Goal: Task Accomplishment & Management: Complete application form

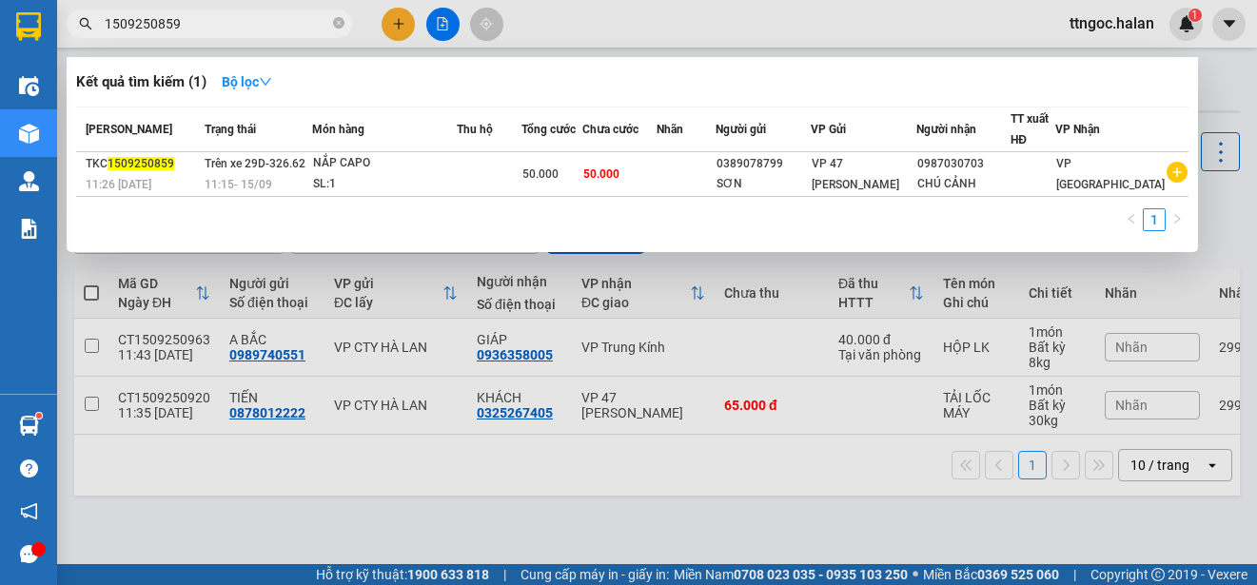
drag, startPoint x: 183, startPoint y: 20, endPoint x: 148, endPoint y: 18, distance: 35.3
click at [148, 18] on input "1509250859" at bounding box center [217, 23] width 225 height 21
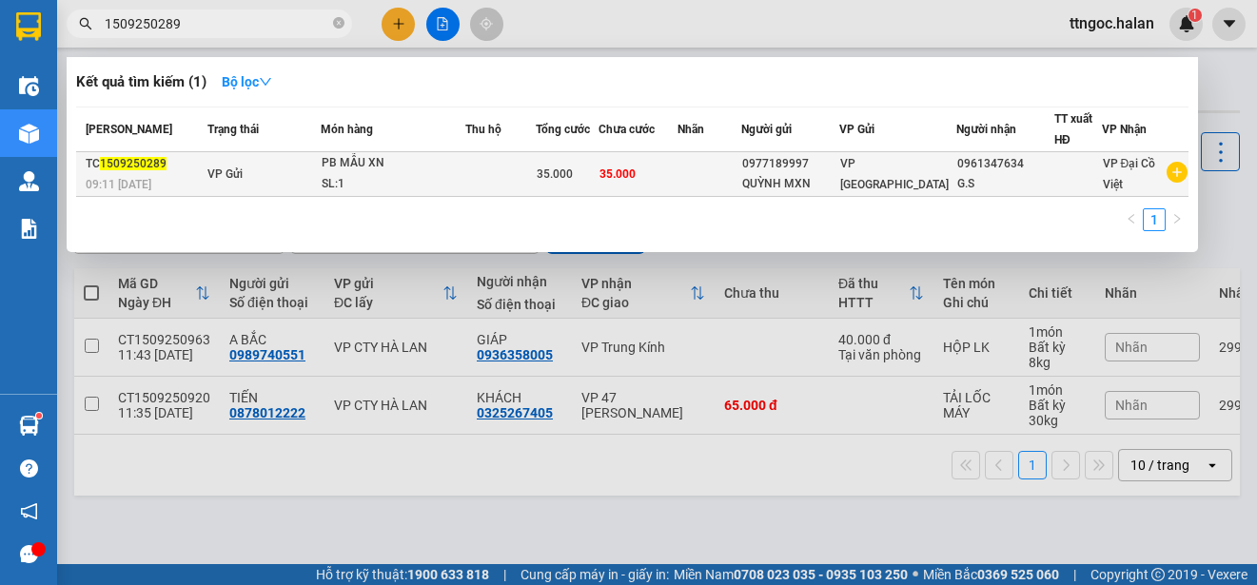
type input "1509250289"
click at [130, 178] on span "09:11 [DATE]" at bounding box center [119, 184] width 66 height 13
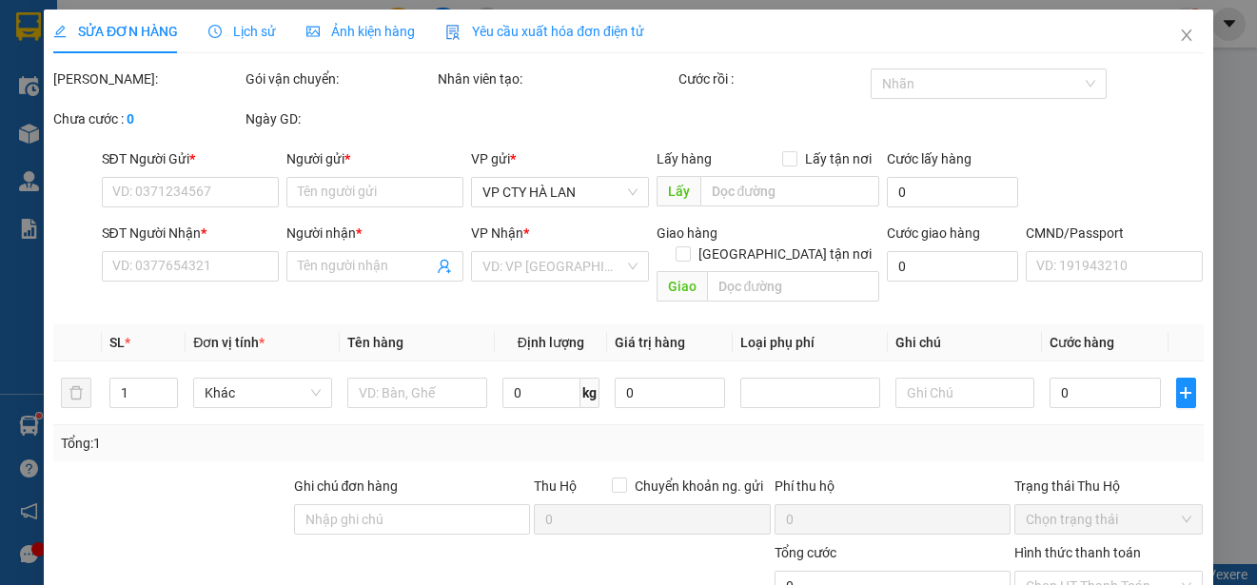
type input "0977189997"
type input "QUỲNH MXN"
type input "0961347634"
type input "G.S"
type input "35.000"
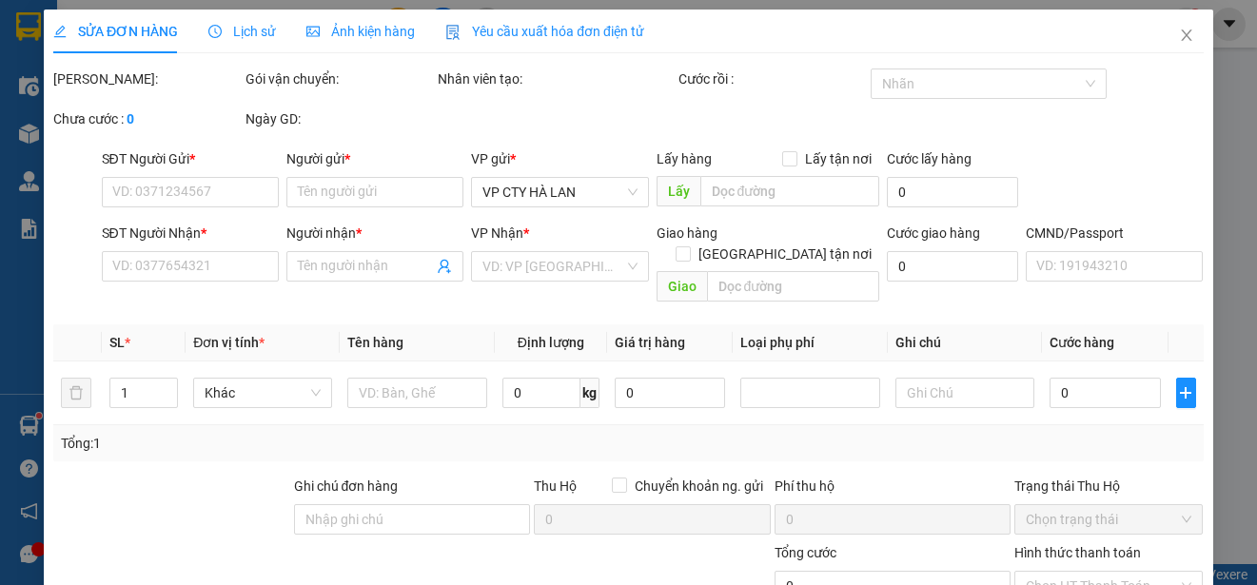
type input "35.000"
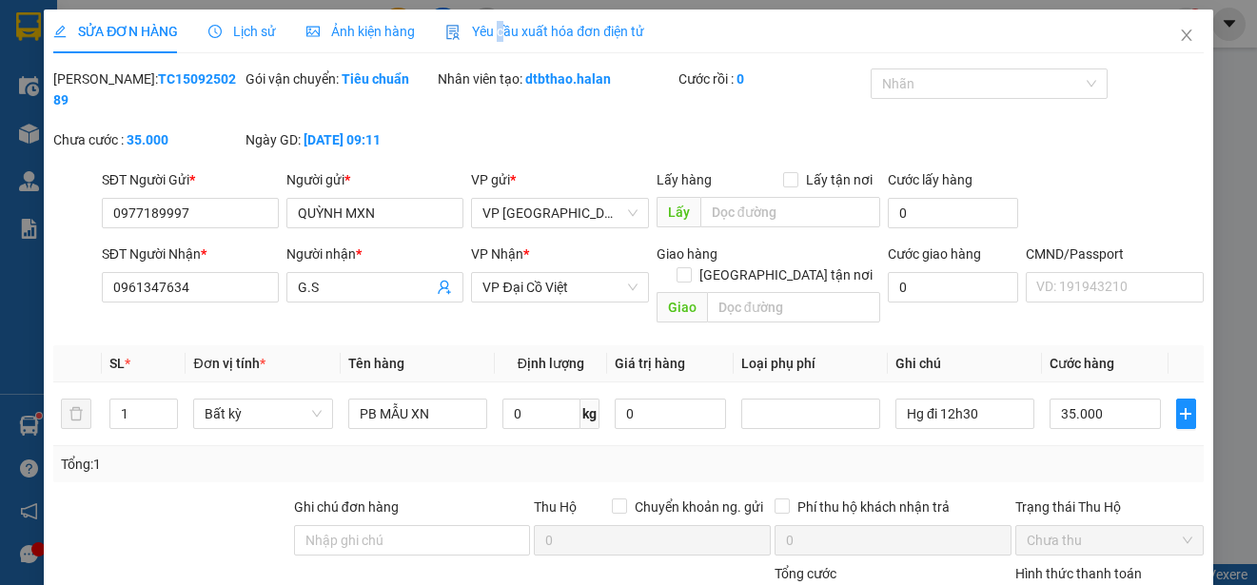
click at [499, 27] on span "Yêu cầu xuất hóa đơn điện tử" at bounding box center [544, 31] width 199 height 15
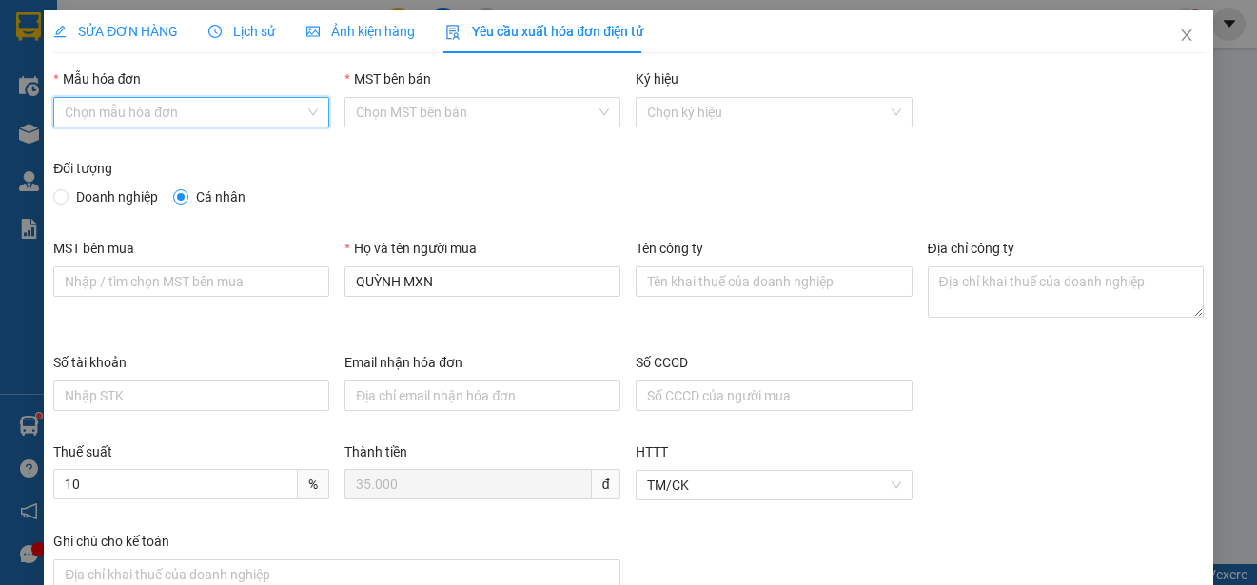
click at [217, 118] on input "Mẫu hóa đơn" at bounding box center [185, 112] width 240 height 29
drag, startPoint x: 134, startPoint y: 151, endPoint x: 112, endPoint y: 180, distance: 36.0
click at [133, 151] on div "1C25MPN" at bounding box center [189, 150] width 249 height 21
type input "8"
click at [109, 192] on span "Doanh nghiệp" at bounding box center [117, 197] width 97 height 21
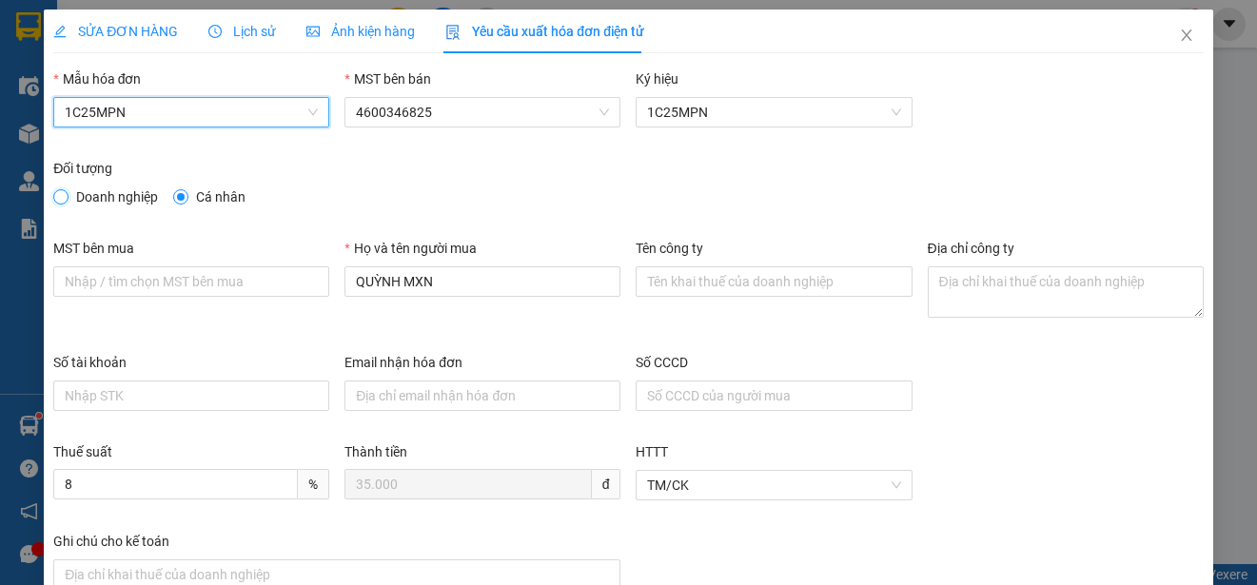
click at [67, 192] on input "Doanh nghiệp" at bounding box center [59, 195] width 13 height 13
radio input "true"
radio input "false"
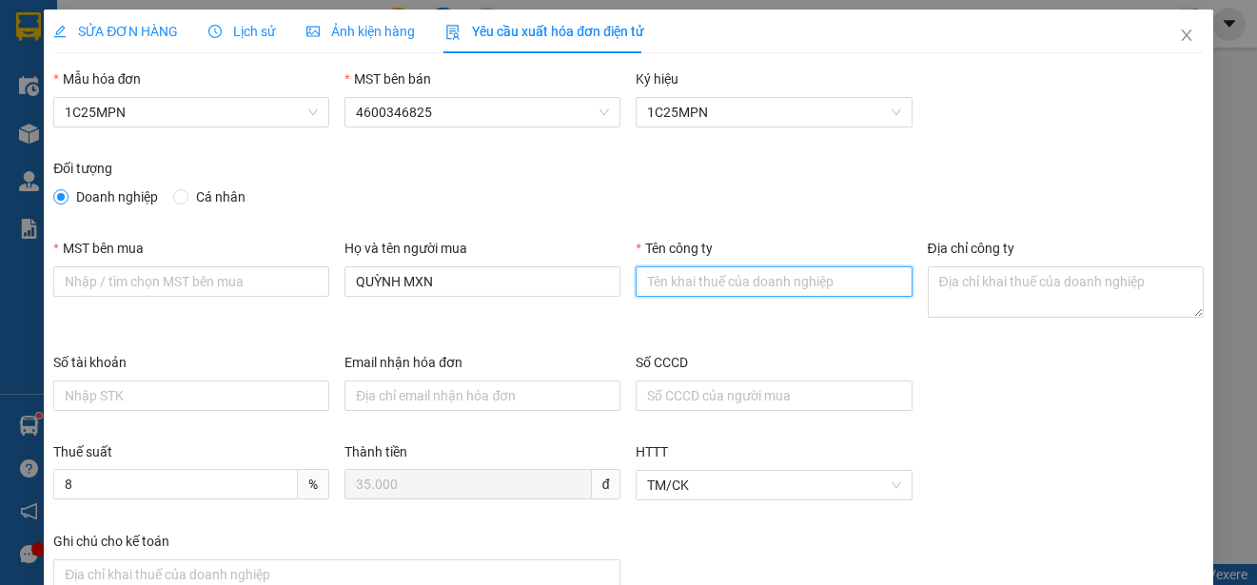
click at [678, 274] on input "Tên công ty" at bounding box center [774, 282] width 276 height 30
paste input "CÔNG TY TNHH GENE SOLUTIONS LAB"
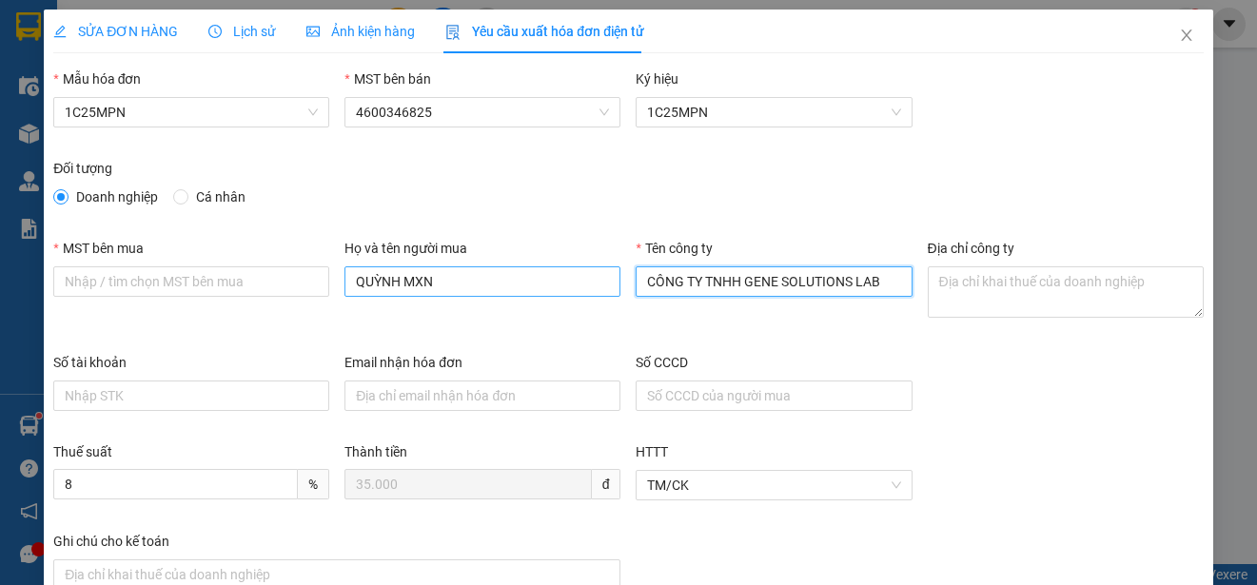
type input "CÔNG TY TNHH GENE SOLUTIONS LAB"
click at [425, 281] on input "QUỲNH MXN" at bounding box center [483, 282] width 276 height 30
paste input "CÔNG TY TNHH GENE SOLUTIONS LAB"
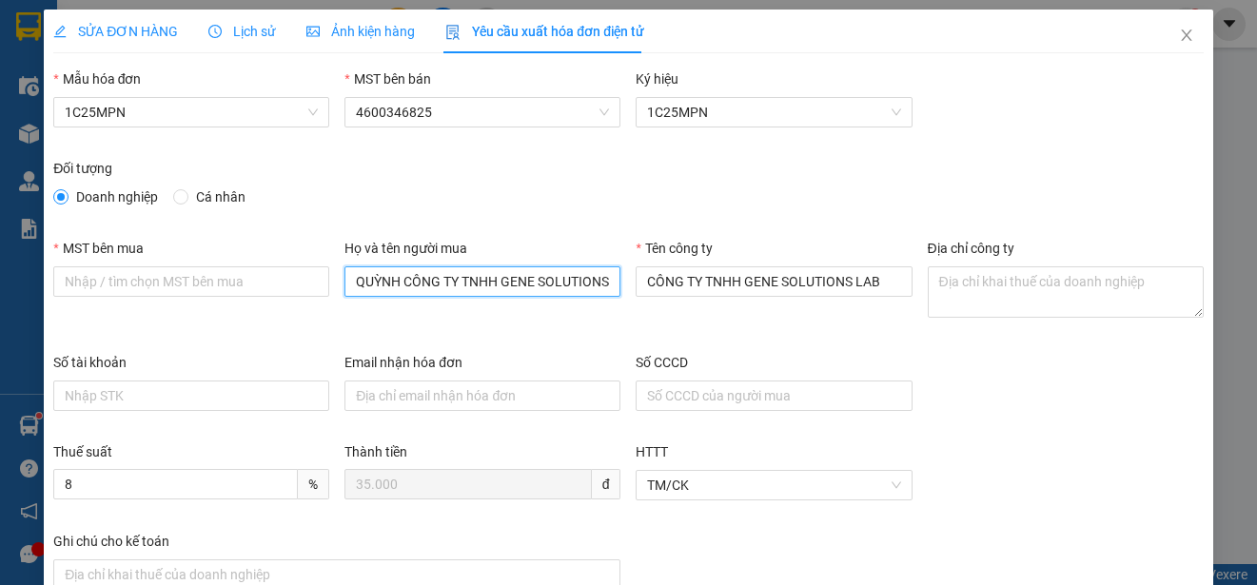
scroll to position [0, 31]
type input "QUỲNH CÔNG TY TNHH GENE SOLUTIONS LAB"
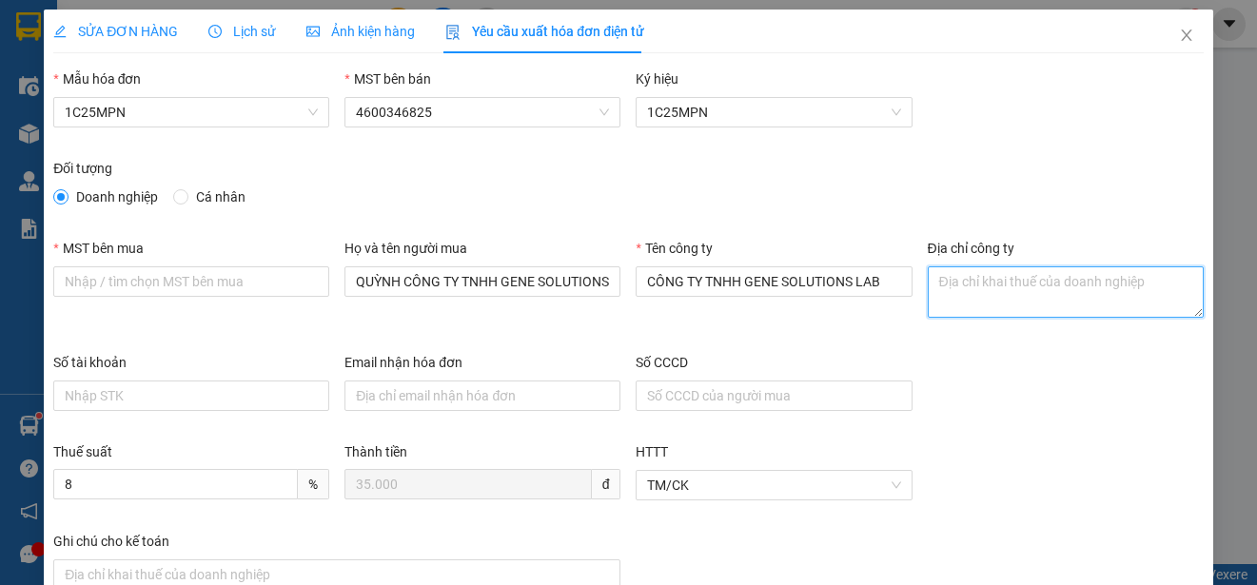
click at [1020, 292] on textarea "Địa chỉ công ty" at bounding box center [1066, 292] width 276 height 51
paste textarea "Tầng 3, phòng 301, Tòa nhà WMC, [STREET_ADDRESS] Nam"
type textarea "Tầng 3, phòng 301, Tòa nhà WMC, [STREET_ADDRESS] Nam"
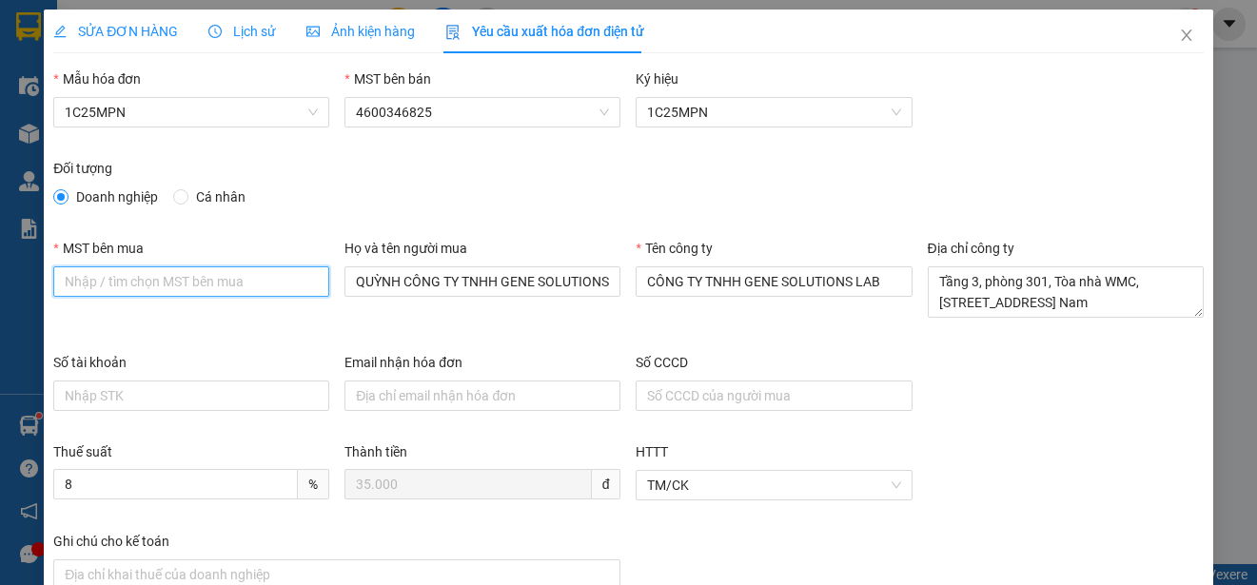
click at [85, 287] on input "MST bên mua" at bounding box center [191, 282] width 276 height 30
paste input "0315977568"
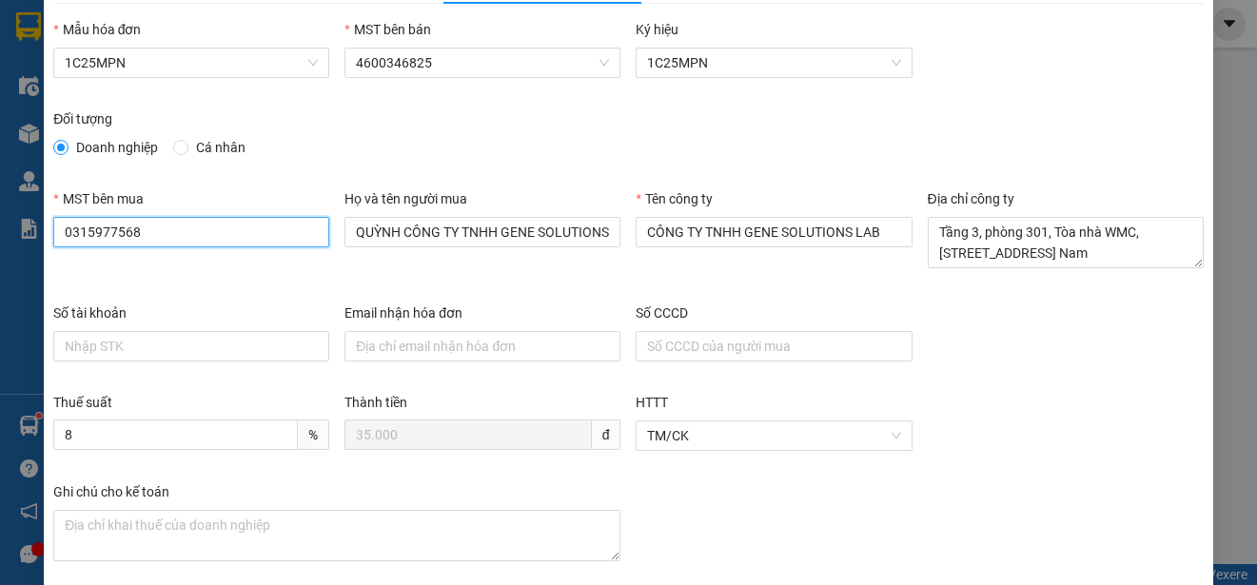
scroll to position [143, 0]
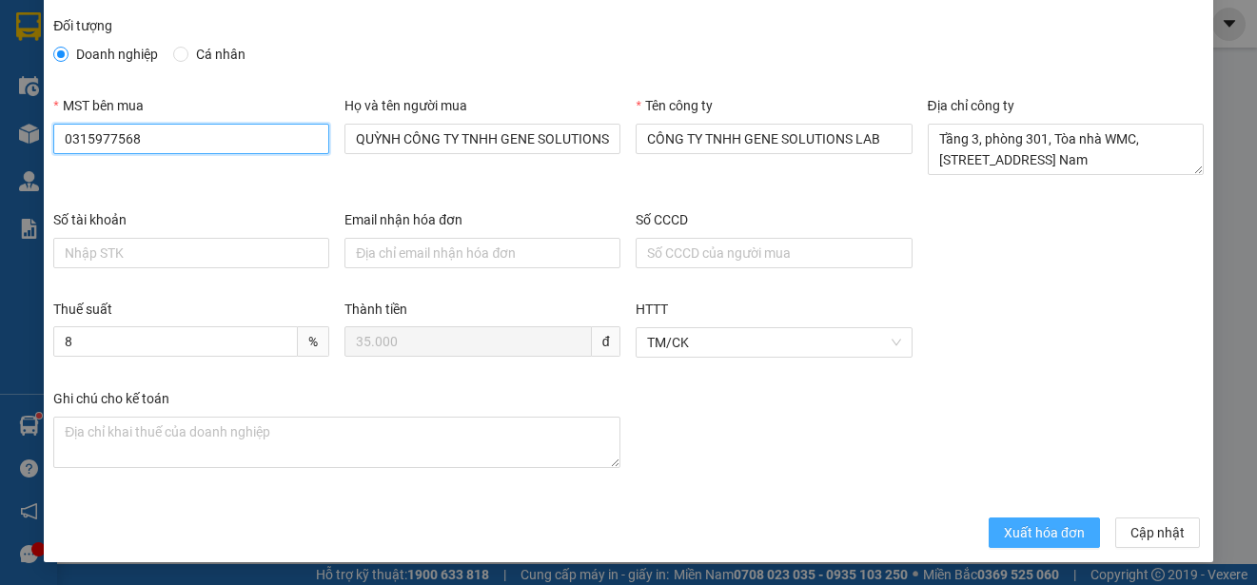
type input "0315977568"
click at [1019, 535] on span "Xuất hóa đơn" at bounding box center [1044, 533] width 81 height 21
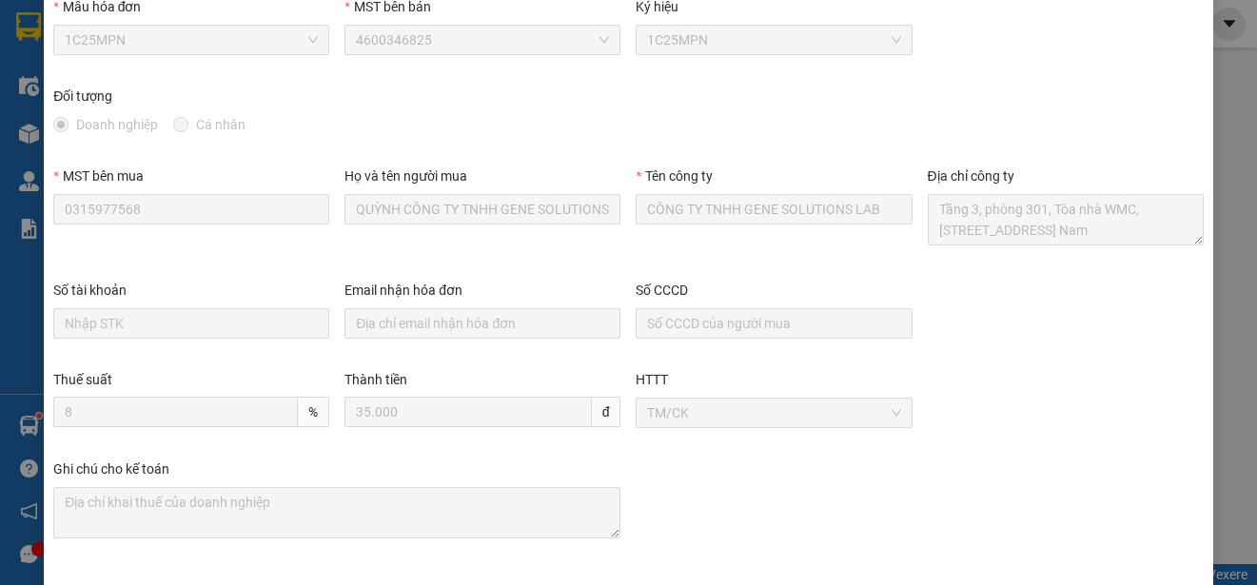
scroll to position [0, 0]
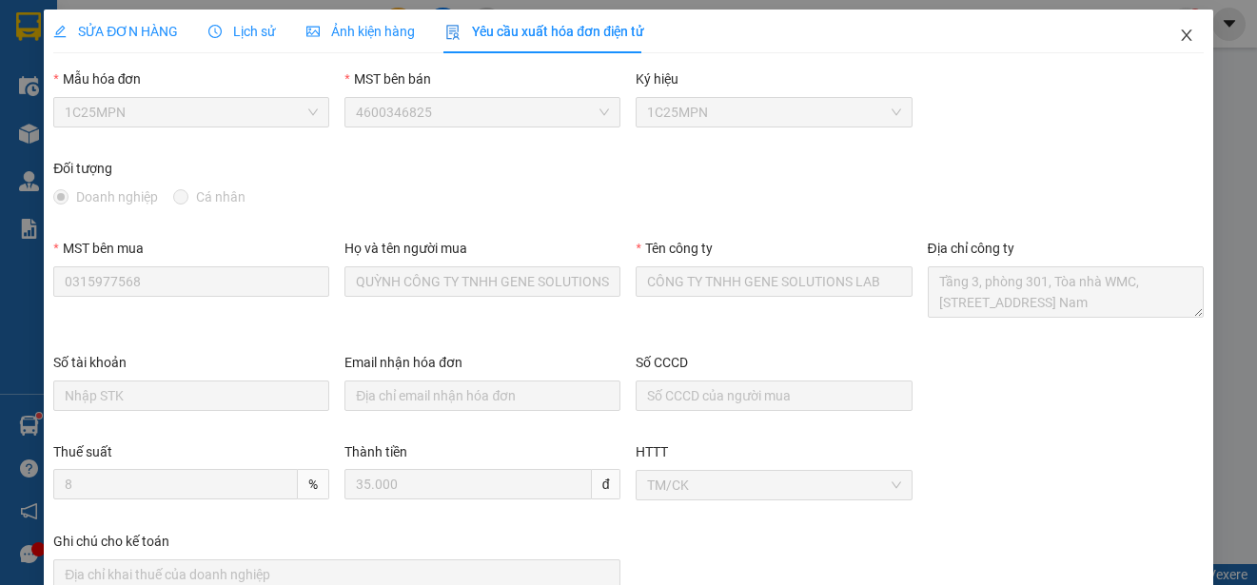
click at [1179, 32] on icon "close" at bounding box center [1186, 35] width 15 height 15
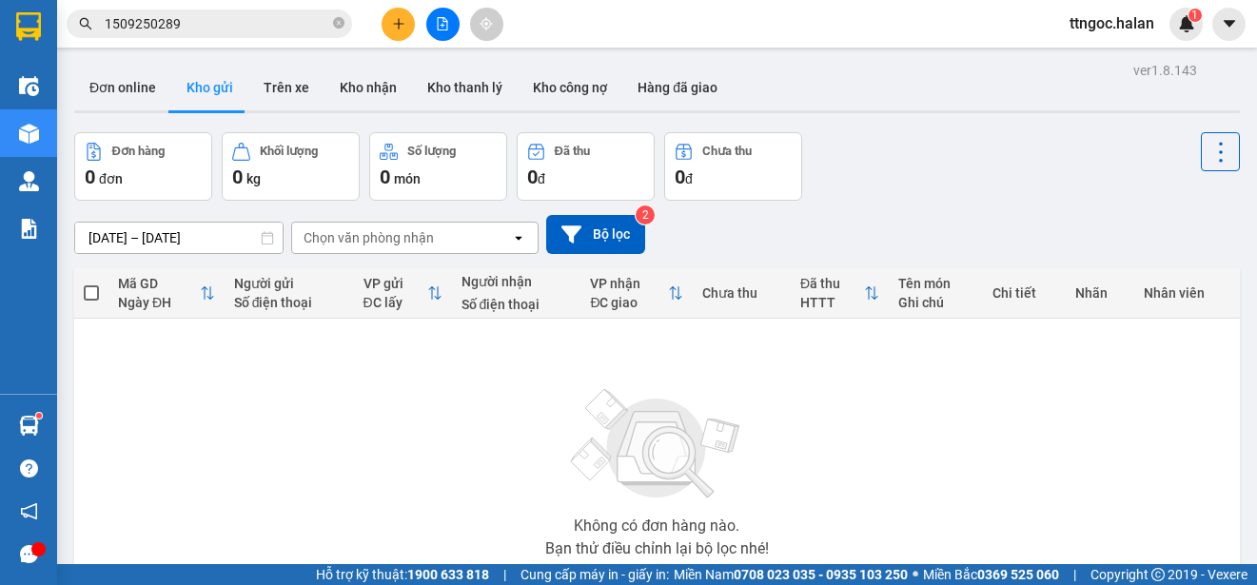
click at [208, 29] on input "1509250289" at bounding box center [217, 23] width 225 height 21
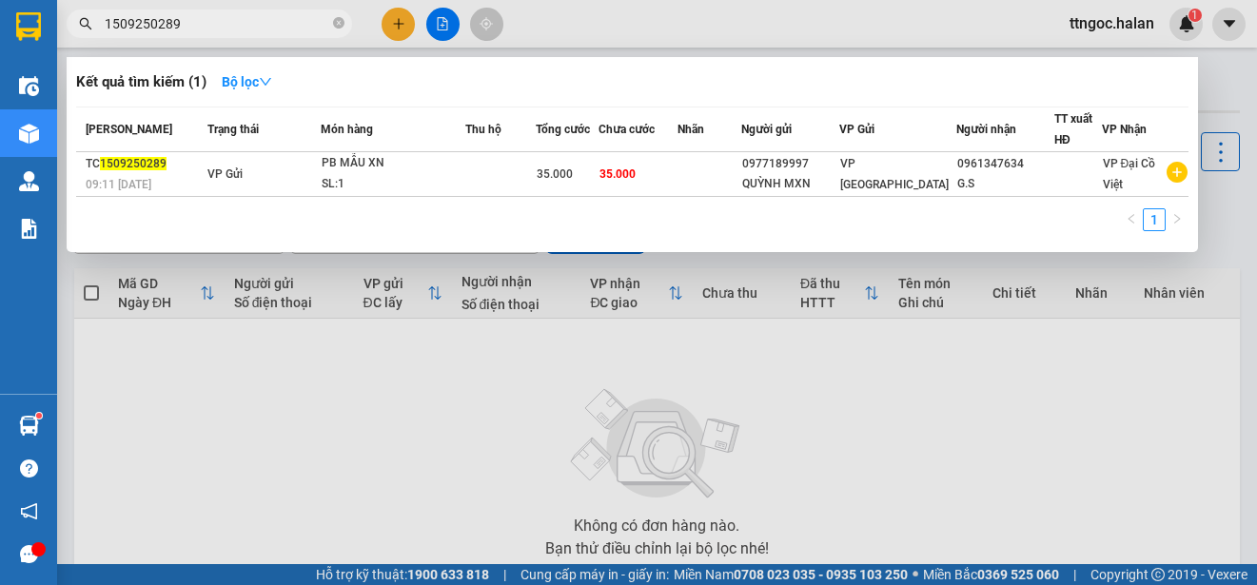
drag, startPoint x: 179, startPoint y: 24, endPoint x: 158, endPoint y: 21, distance: 21.1
click at [158, 21] on input "1509250289" at bounding box center [217, 23] width 225 height 21
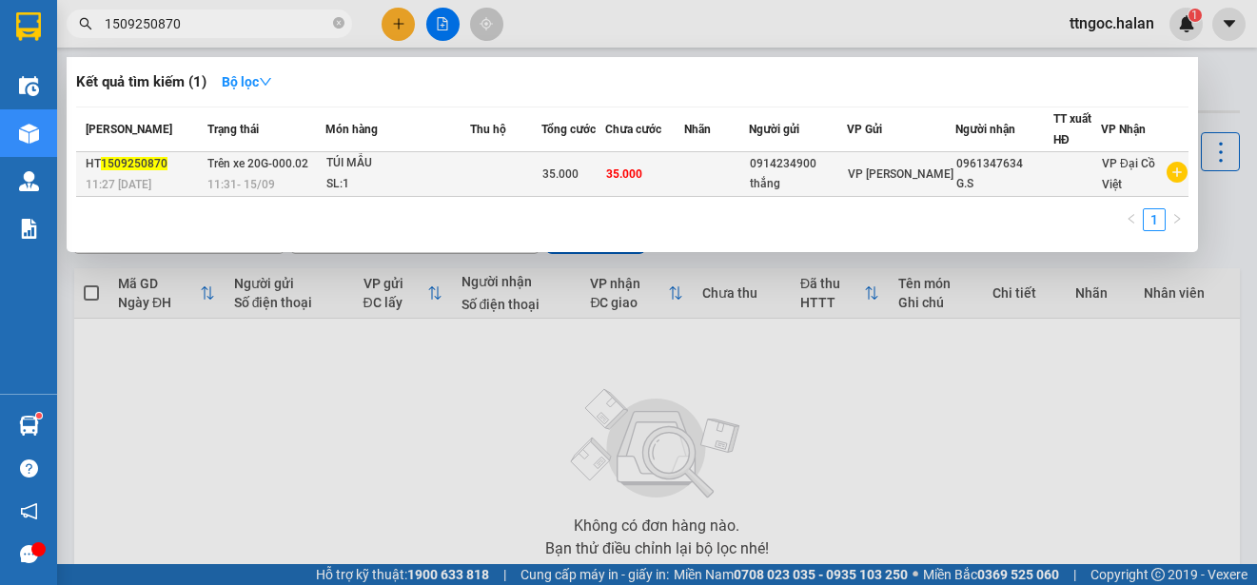
type input "1509250870"
click at [158, 178] on div "11:27 [DATE]" at bounding box center [144, 184] width 116 height 21
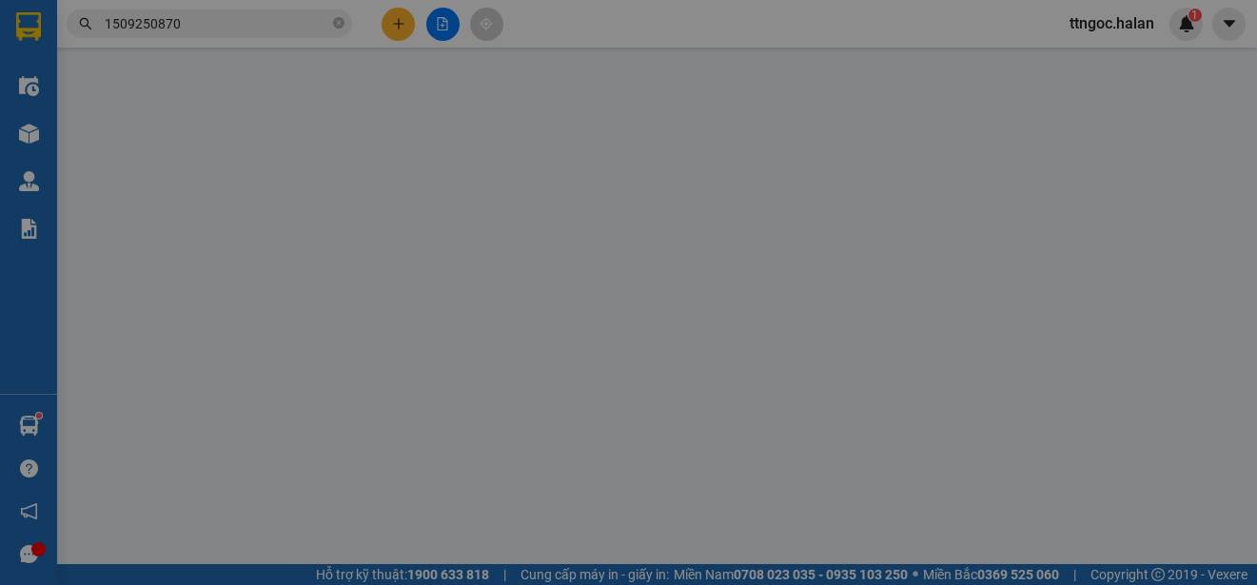
type input "0914234900"
type input "thắng"
type input "0961347634"
type input "G.S"
type input "35.000"
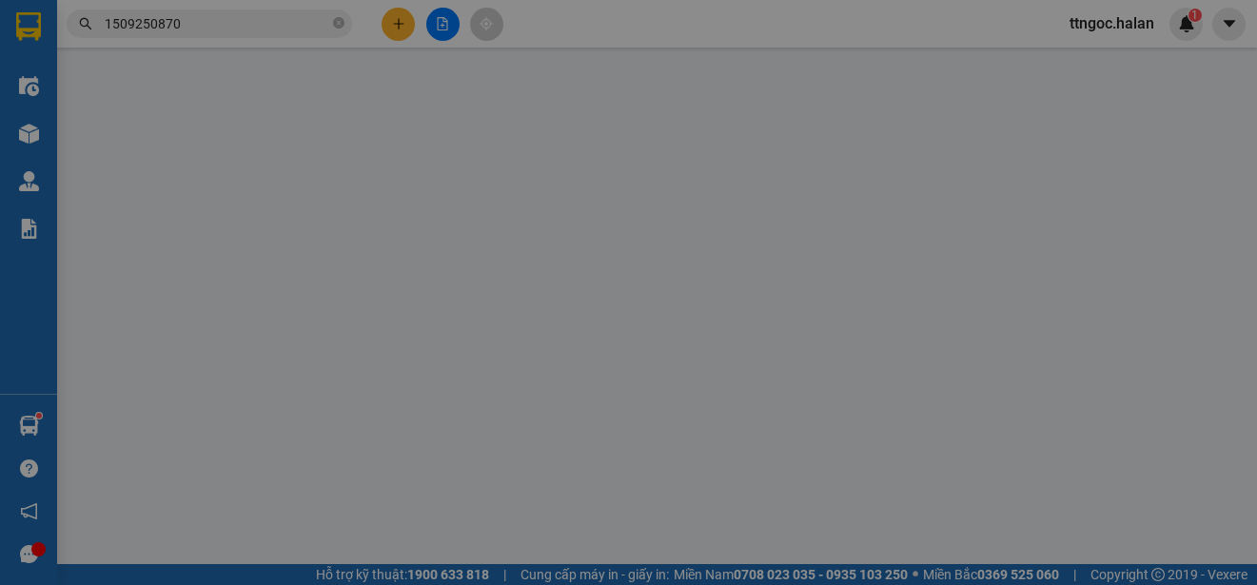
type input "35.000"
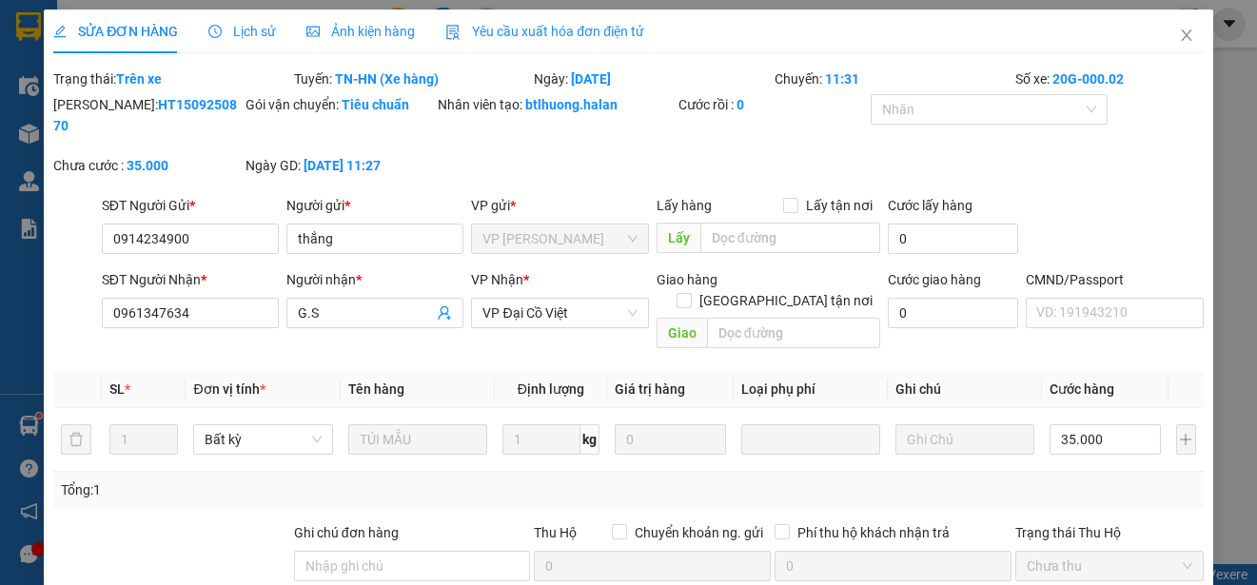
click at [536, 34] on span "Yêu cầu xuất hóa đơn điện tử" at bounding box center [544, 31] width 199 height 15
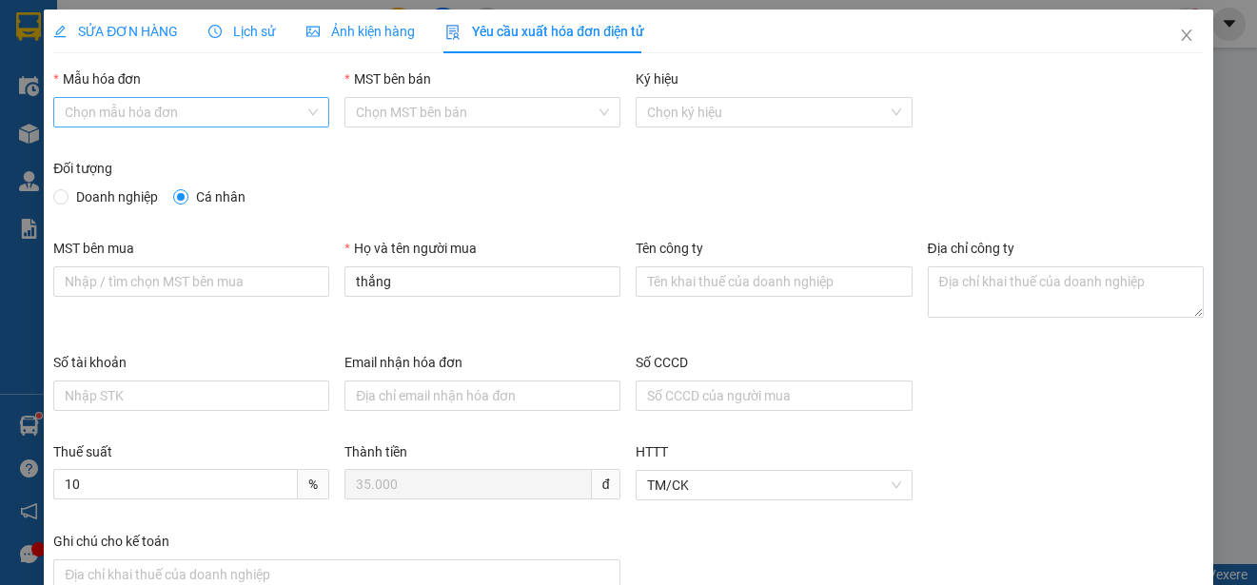
click at [211, 107] on input "Mẫu hóa đơn" at bounding box center [185, 112] width 240 height 29
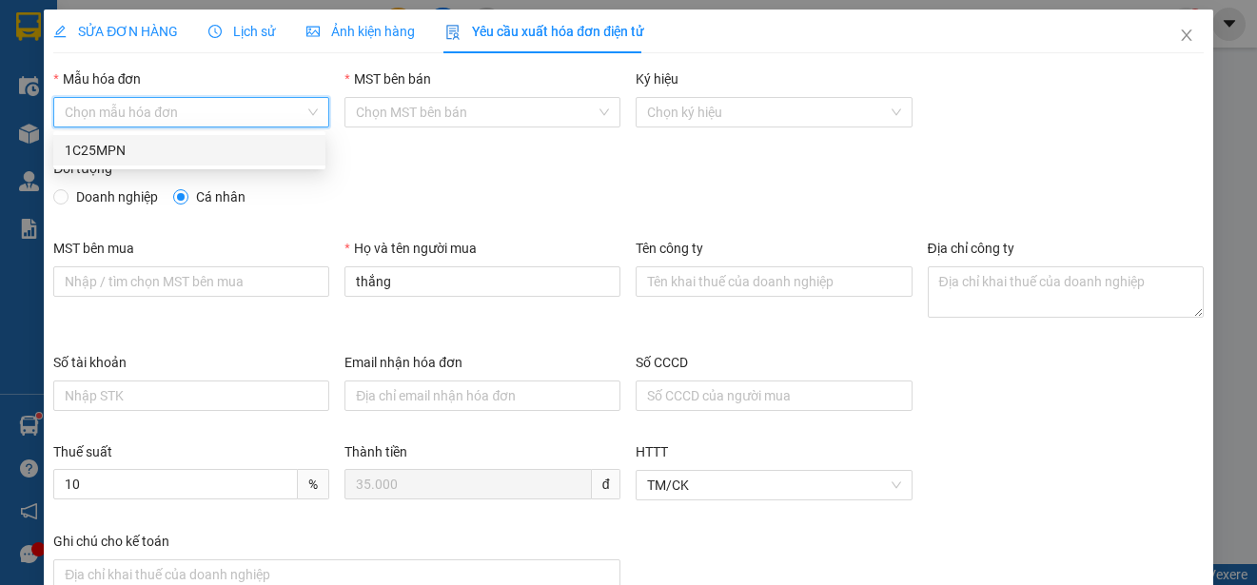
click at [127, 139] on div "1C25MPN" at bounding box center [189, 150] width 272 height 30
type input "8"
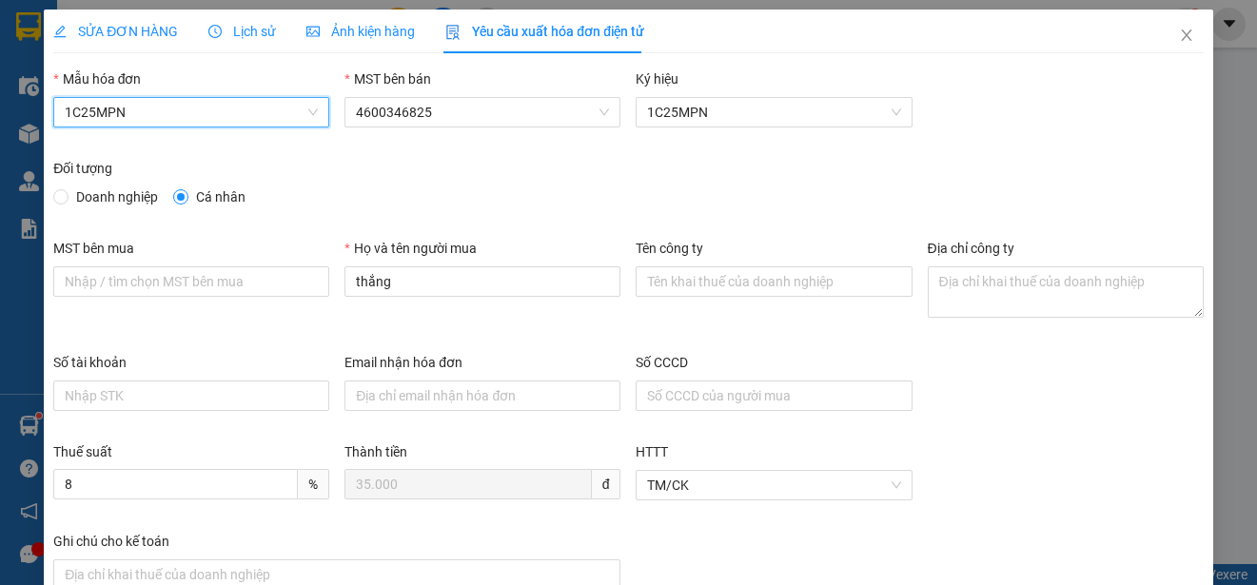
click at [91, 205] on span "Doanh nghiệp" at bounding box center [117, 197] width 97 height 21
click at [67, 203] on input "Doanh nghiệp" at bounding box center [59, 195] width 13 height 13
radio input "true"
radio input "false"
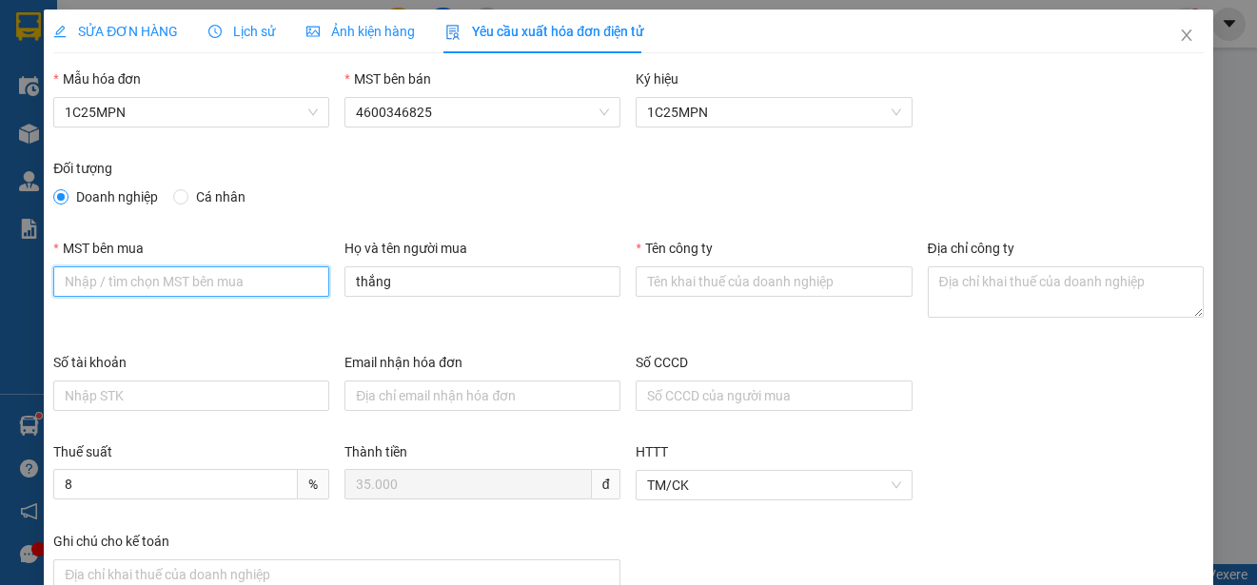
click at [114, 272] on input "MST bên mua" at bounding box center [191, 282] width 276 height 30
paste input "0315977568"
type input "0315977568"
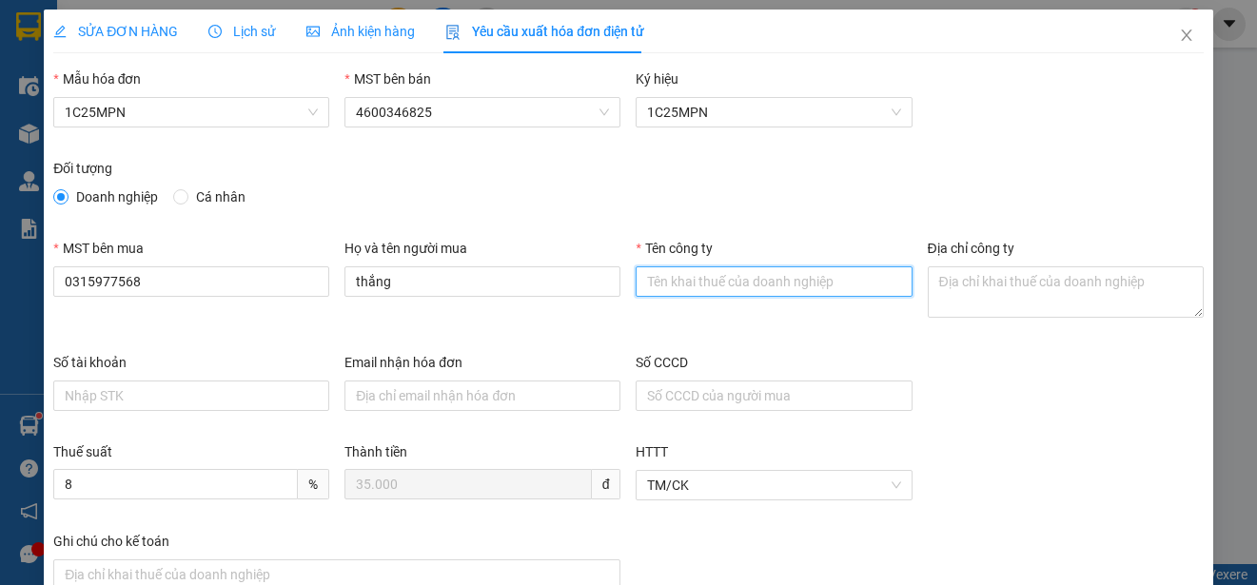
click at [672, 281] on input "Tên công ty" at bounding box center [774, 282] width 276 height 30
paste input "CÔNG TY TNHH GENE SOLUTIONS LAB"
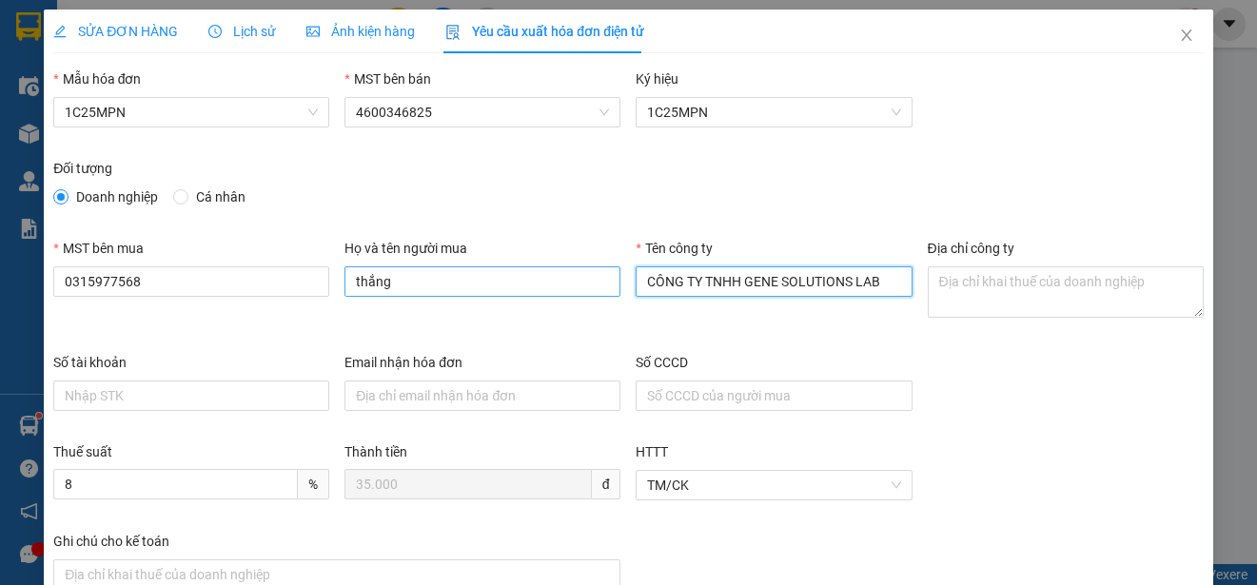
type input "CÔNG TY TNHH GENE SOLUTIONS LAB"
click at [394, 294] on input "thắng" at bounding box center [483, 282] width 276 height 30
click at [393, 294] on input "thắng" at bounding box center [483, 282] width 276 height 30
paste input "CÔNG TY TNHH GENE SOLUTIONS LAB"
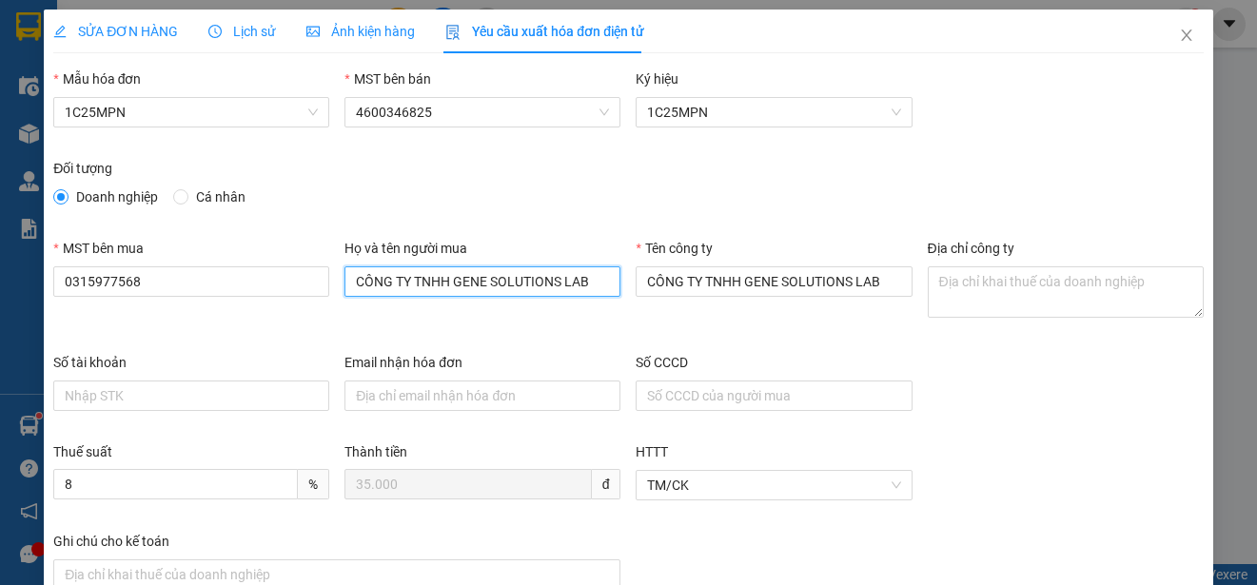
type input "CÔNG TY TNHH GENE SOLUTIONS LAB"
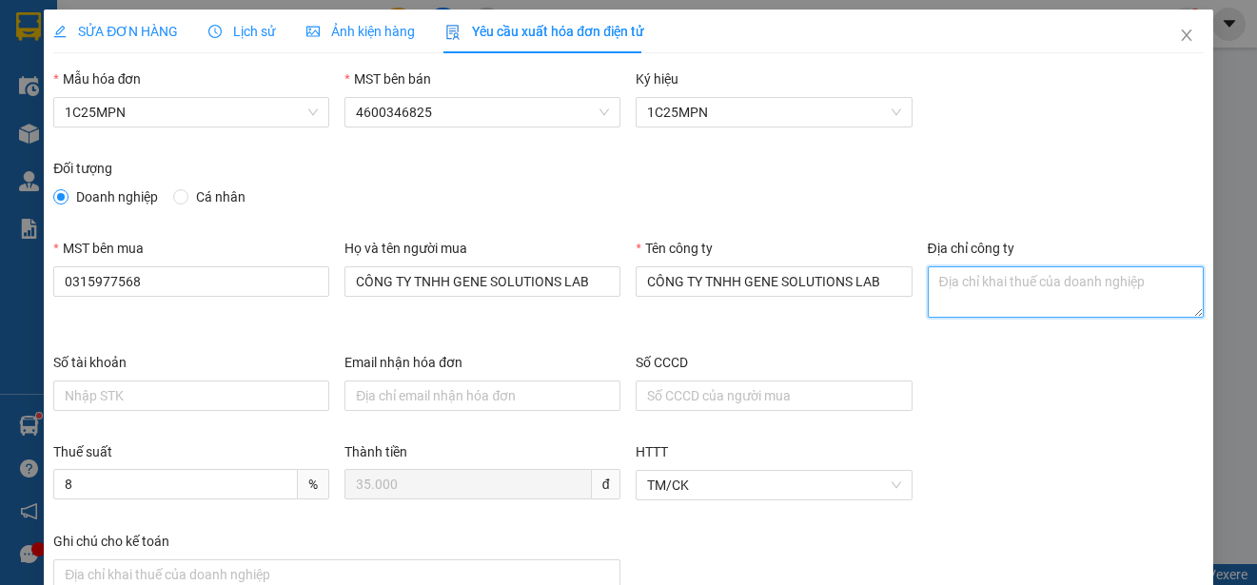
click at [933, 287] on textarea "Địa chỉ công ty" at bounding box center [1066, 292] width 276 height 51
paste textarea "Tầng 3, phòng 301, Tòa nhà WMC, [STREET_ADDRESS] Nam."
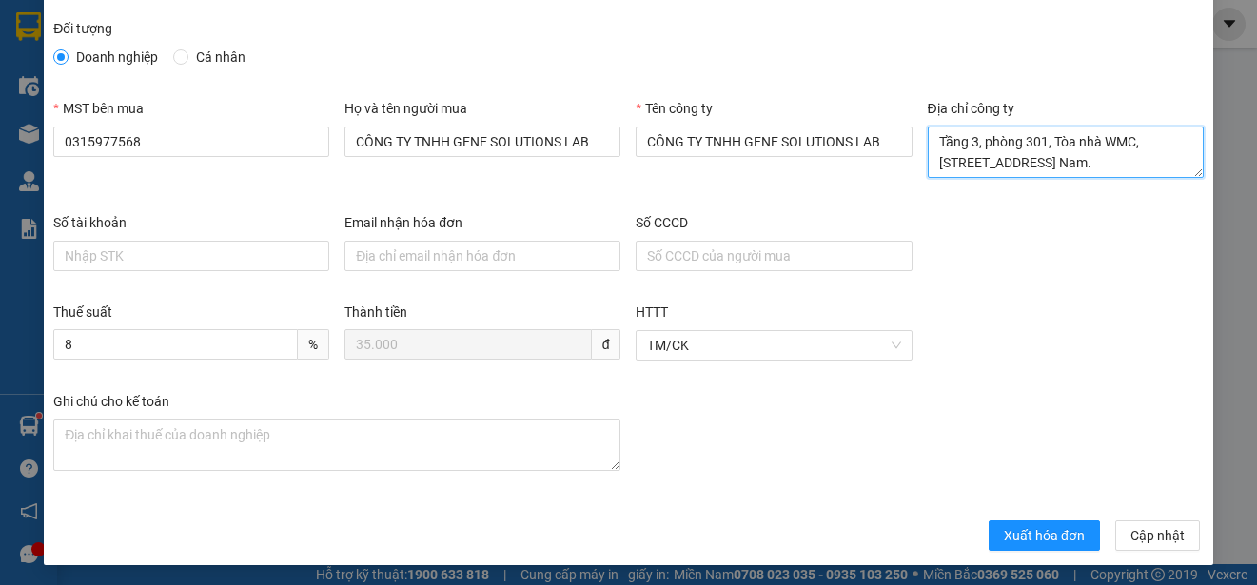
scroll to position [143, 0]
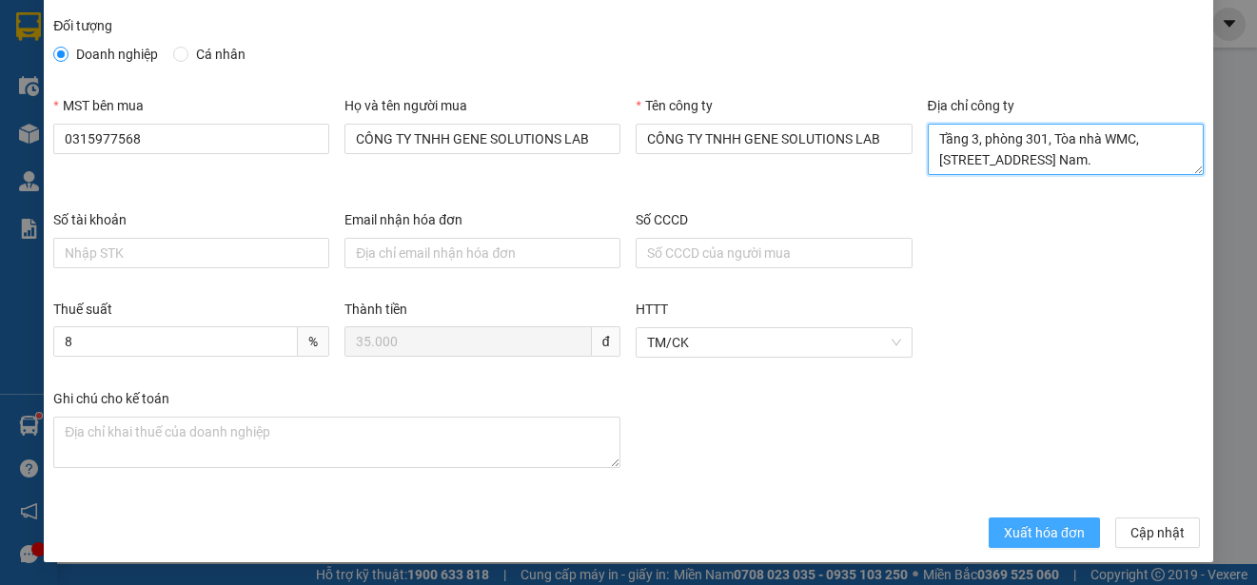
type textarea "Tầng 3, phòng 301, Tòa nhà WMC, [STREET_ADDRESS] Nam."
click at [1006, 528] on span "Xuất hóa đơn" at bounding box center [1044, 533] width 81 height 21
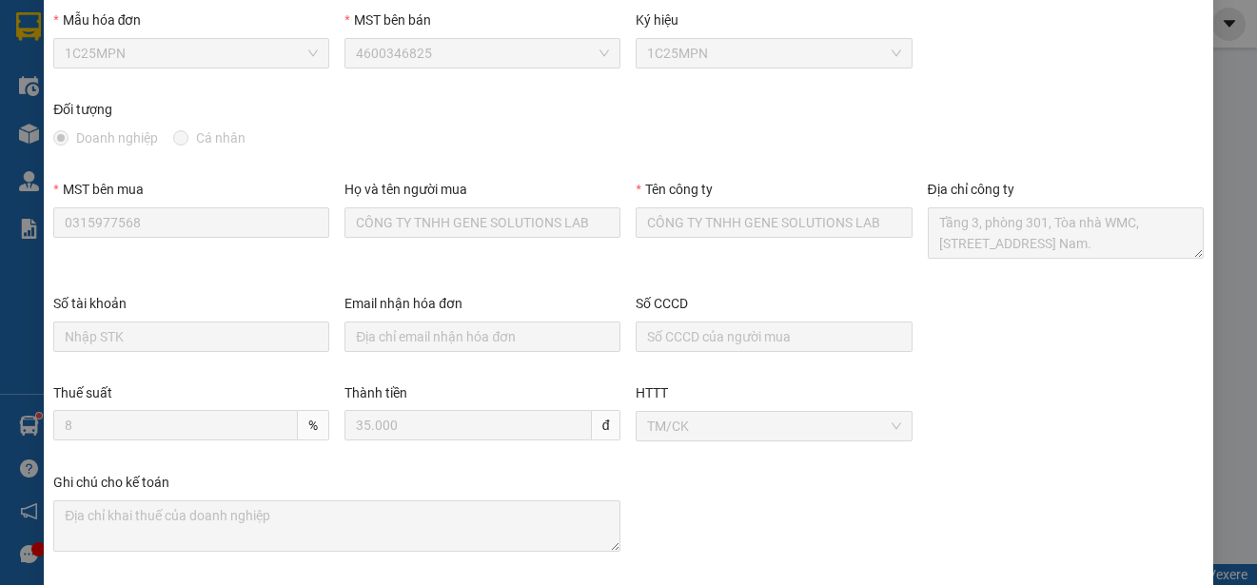
scroll to position [0, 0]
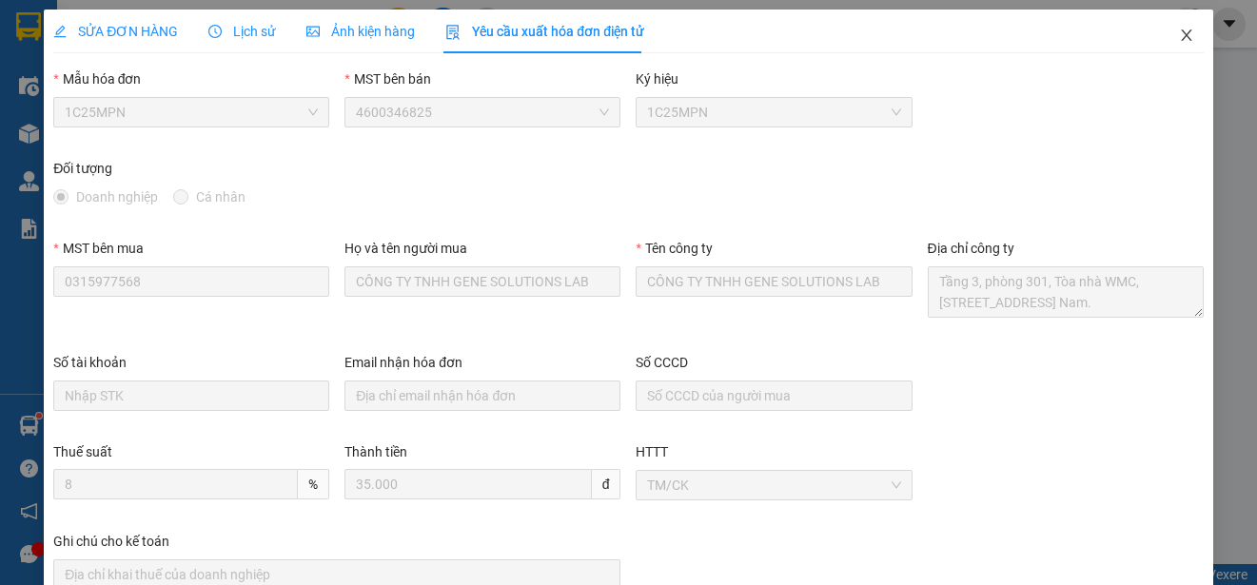
click at [1171, 28] on span "Close" at bounding box center [1186, 36] width 53 height 53
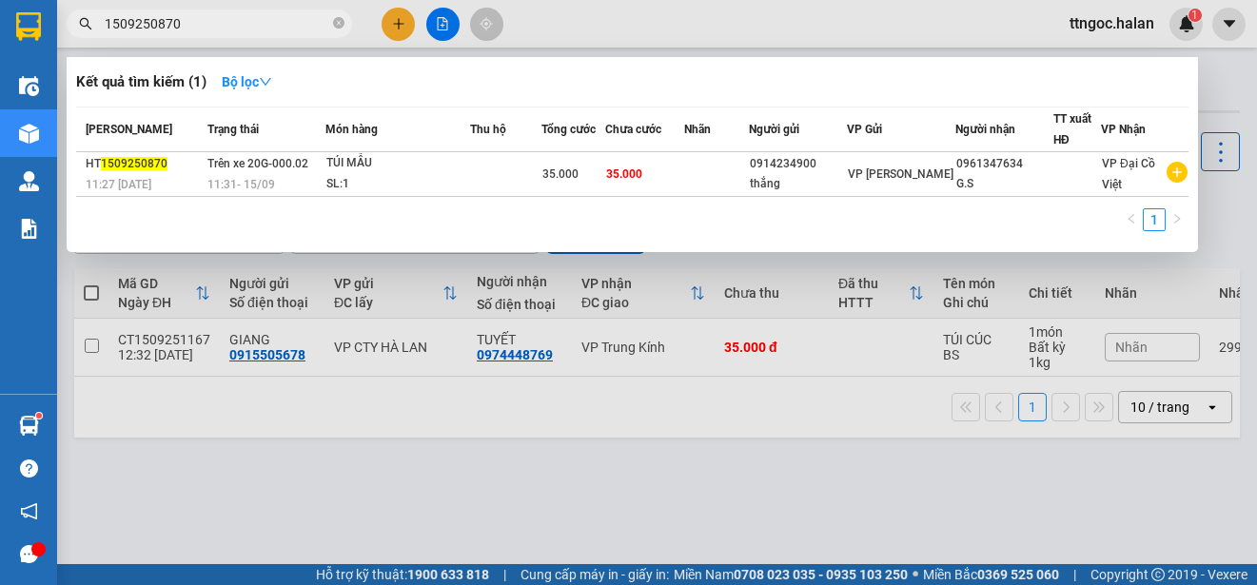
drag, startPoint x: 184, startPoint y: 31, endPoint x: 151, endPoint y: 25, distance: 33.0
click at [151, 25] on input "1509250870" at bounding box center [217, 23] width 225 height 21
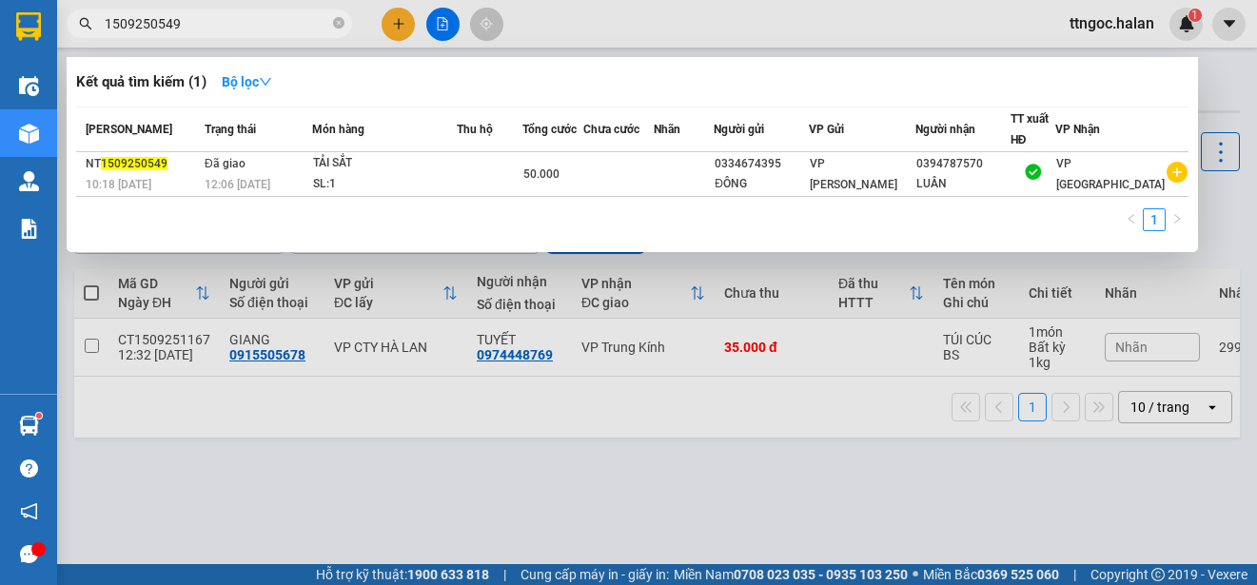
type input "1509250549"
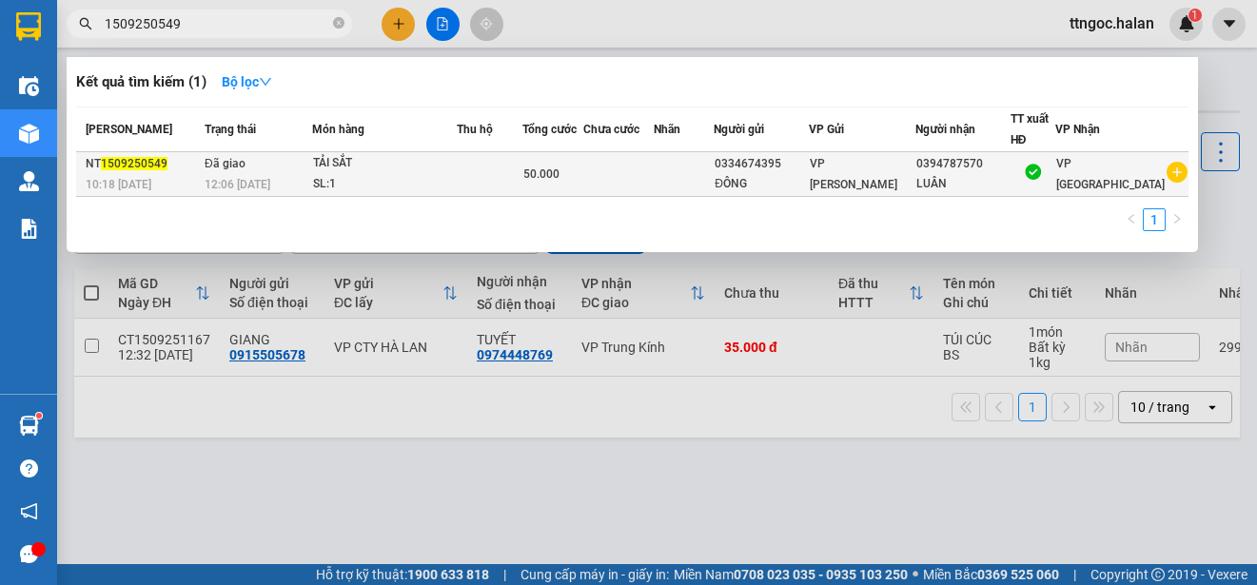
click at [157, 176] on div "10:18 [DATE]" at bounding box center [142, 184] width 113 height 21
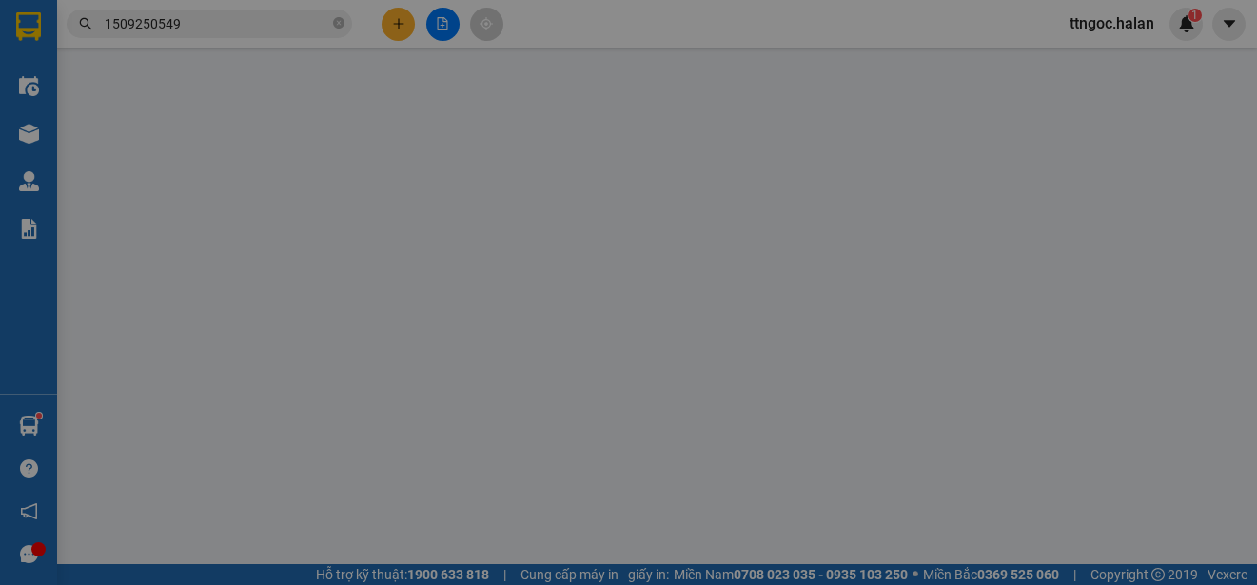
type input "0334674395"
type input "ĐÔNG"
type input "0394787570"
type input "LUÂN"
type input "50.000"
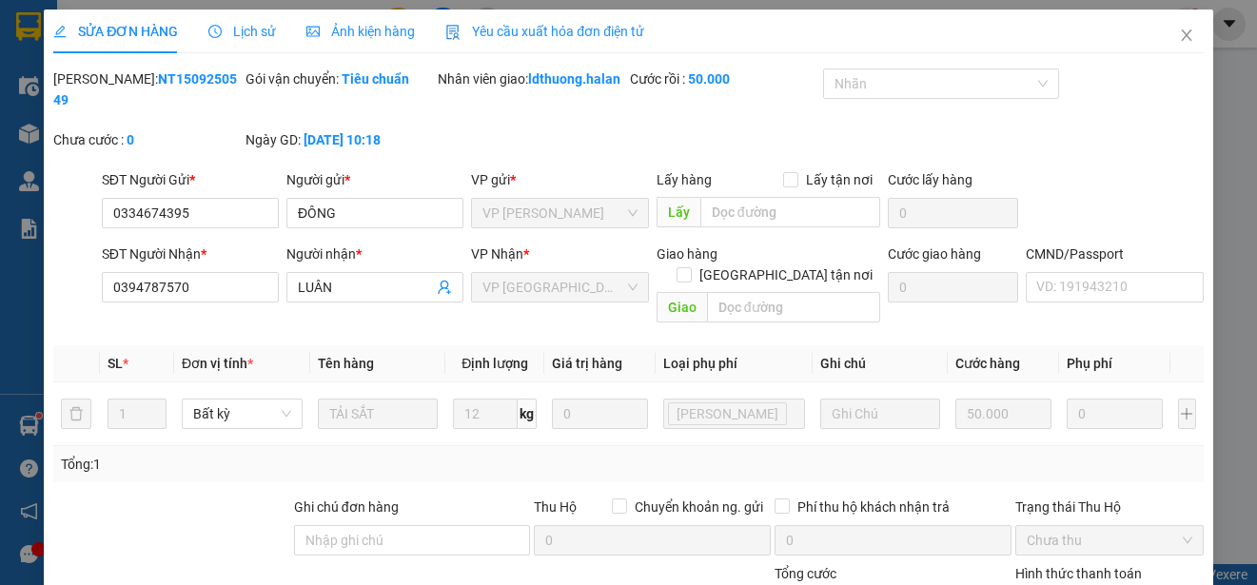
click at [550, 34] on span "Yêu cầu xuất hóa đơn điện tử" at bounding box center [544, 31] width 199 height 15
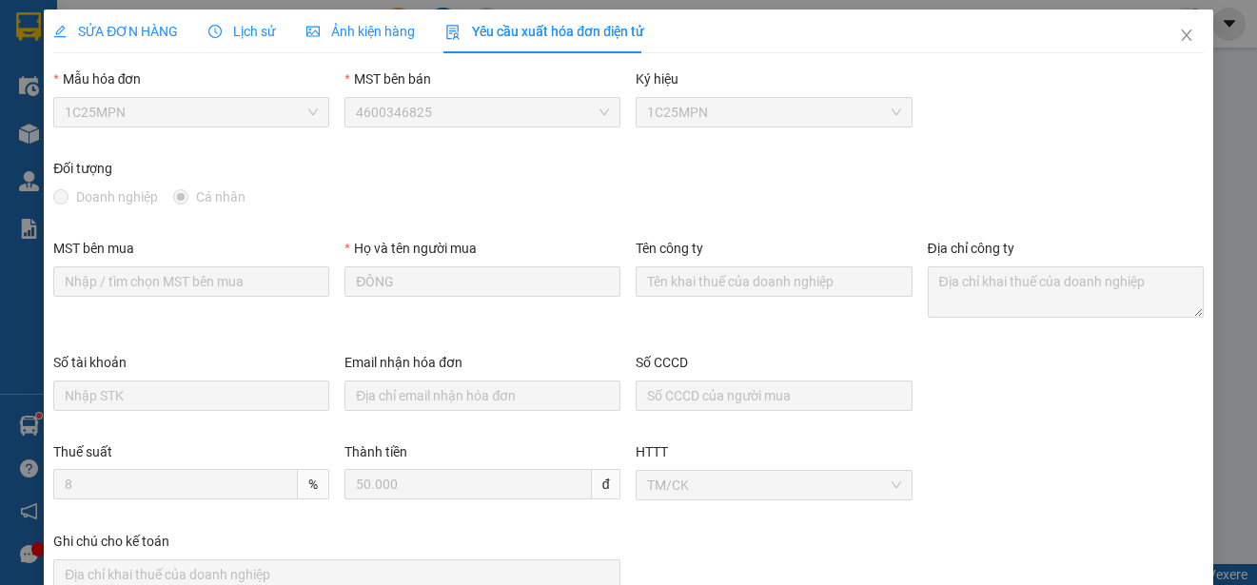
click at [306, 116] on span "1C25MPN" at bounding box center [191, 112] width 253 height 29
click at [232, 28] on span "Lịch sử" at bounding box center [242, 31] width 68 height 15
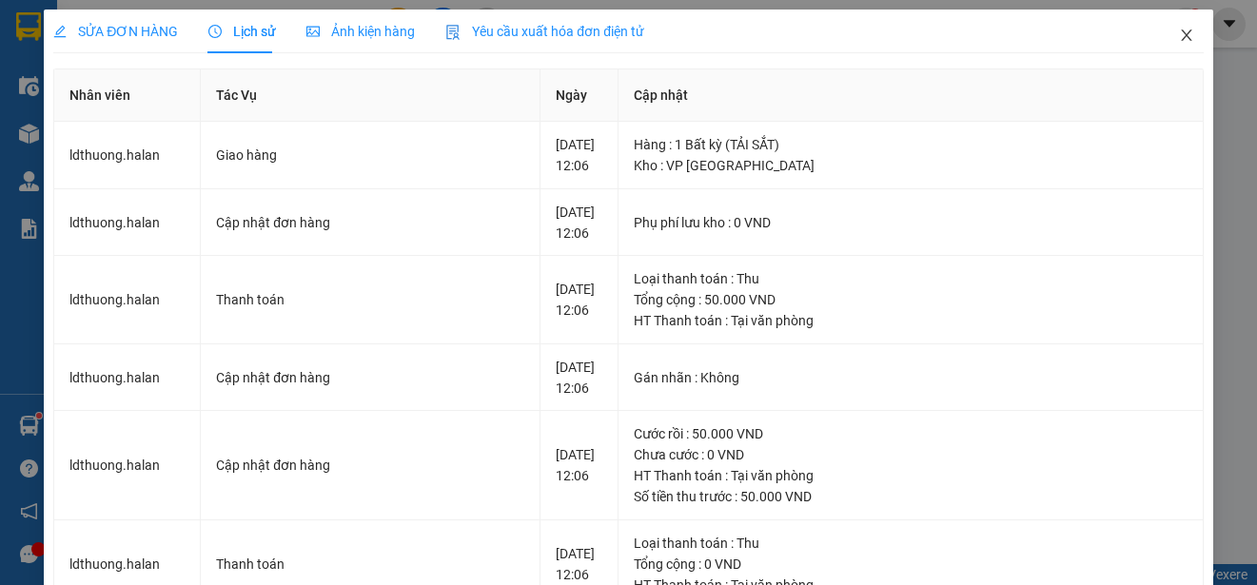
click at [1179, 31] on icon "close" at bounding box center [1186, 35] width 15 height 15
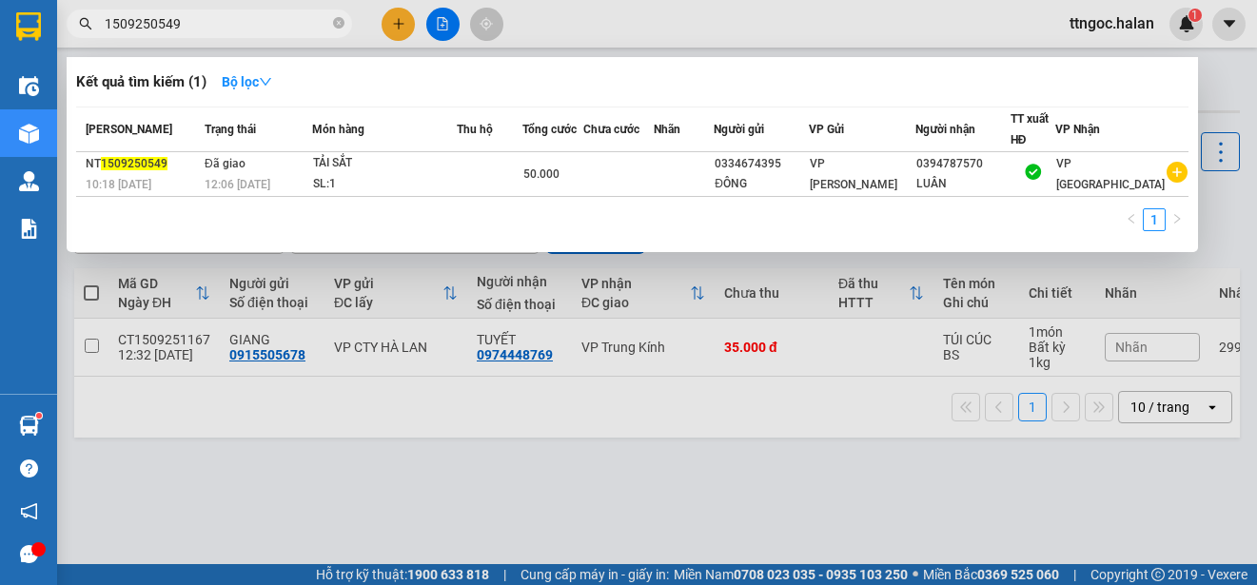
drag, startPoint x: 181, startPoint y: 24, endPoint x: 147, endPoint y: 22, distance: 34.3
click at [147, 22] on input "1509250549" at bounding box center [217, 23] width 225 height 21
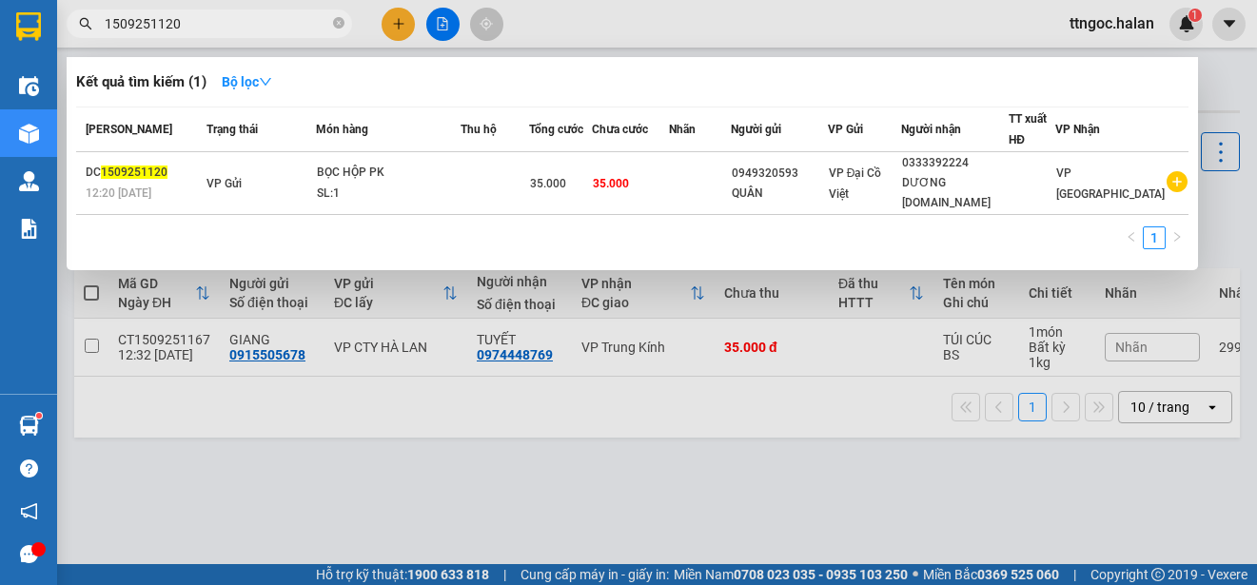
click at [120, 26] on input "1509251120" at bounding box center [217, 23] width 225 height 21
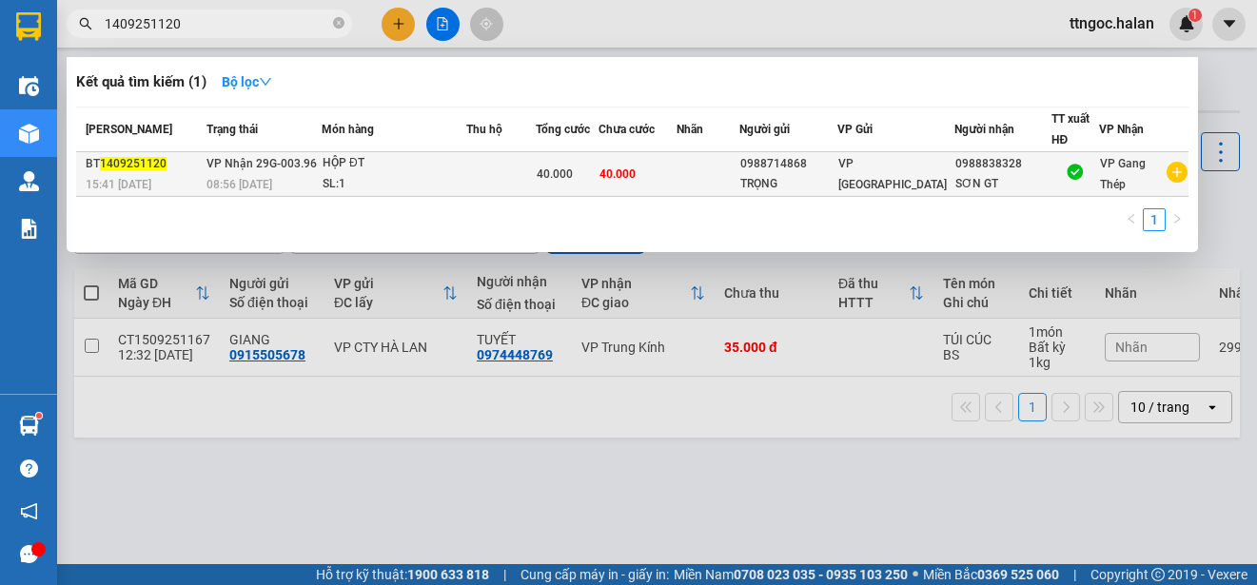
type input "1409251120"
click at [136, 169] on span "1409251120" at bounding box center [133, 163] width 67 height 13
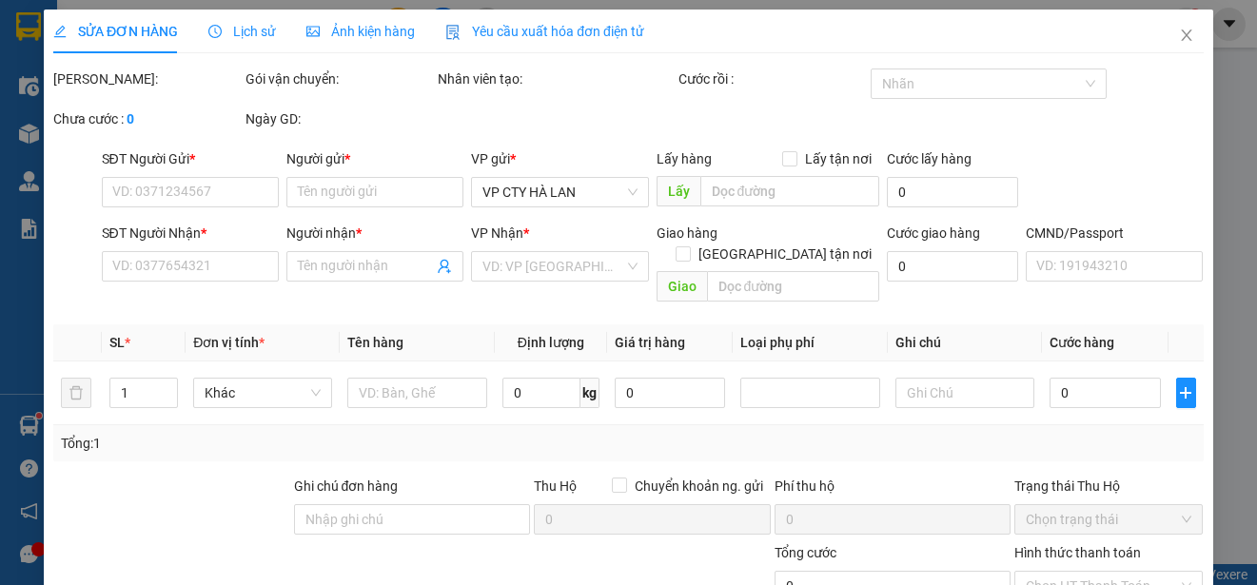
type input "0988714868"
type input "TRỌNG"
type input "0988838328"
type input "SƠN GT"
type input "40.000"
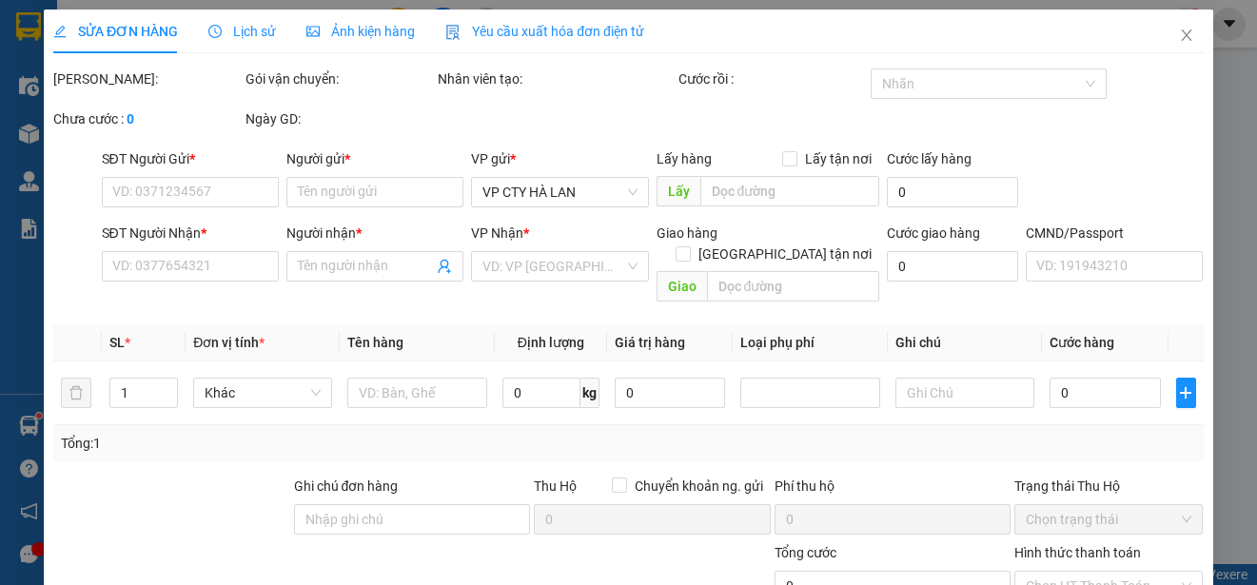
type input "40.000"
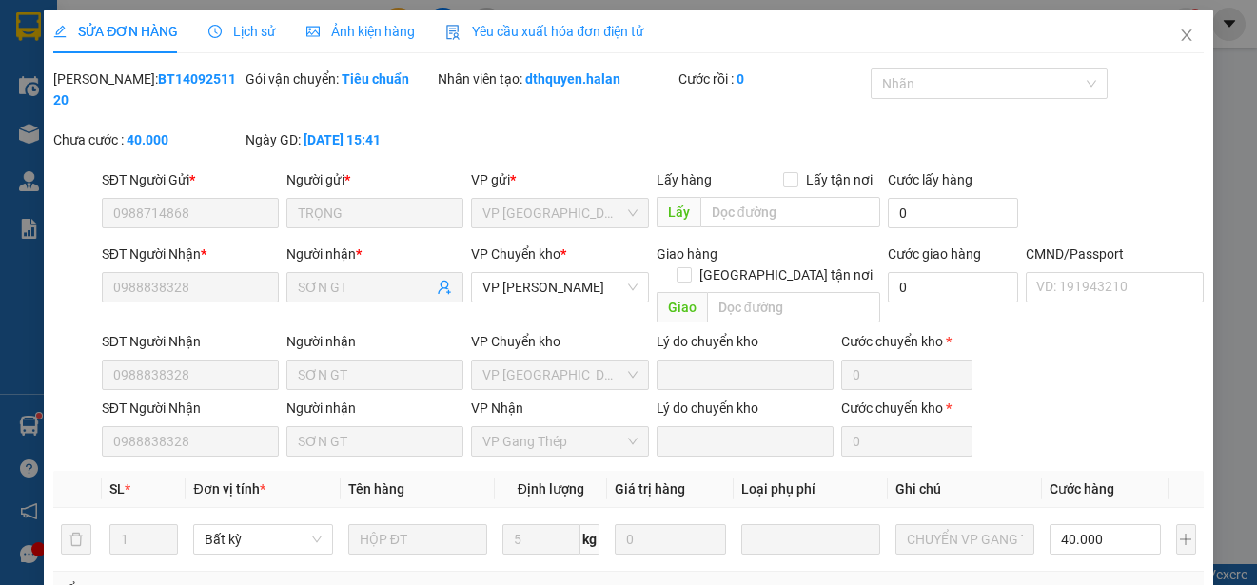
click at [593, 28] on span "Yêu cầu xuất hóa đơn điện tử" at bounding box center [544, 31] width 199 height 15
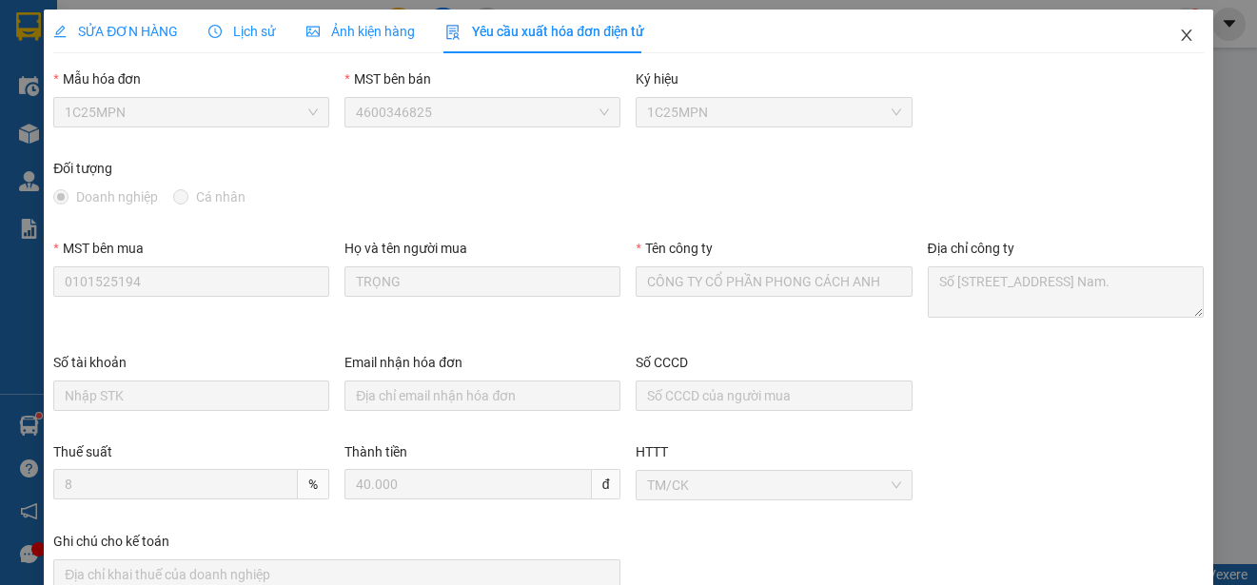
click at [1179, 29] on icon "close" at bounding box center [1186, 35] width 15 height 15
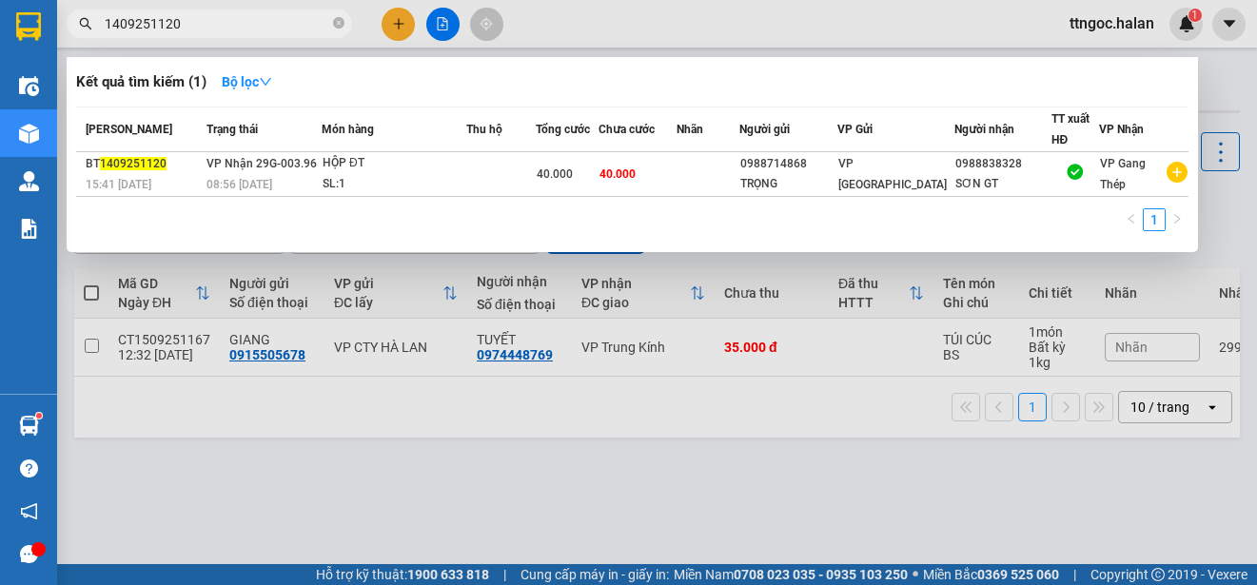
click at [192, 17] on input "1409251120" at bounding box center [217, 23] width 225 height 21
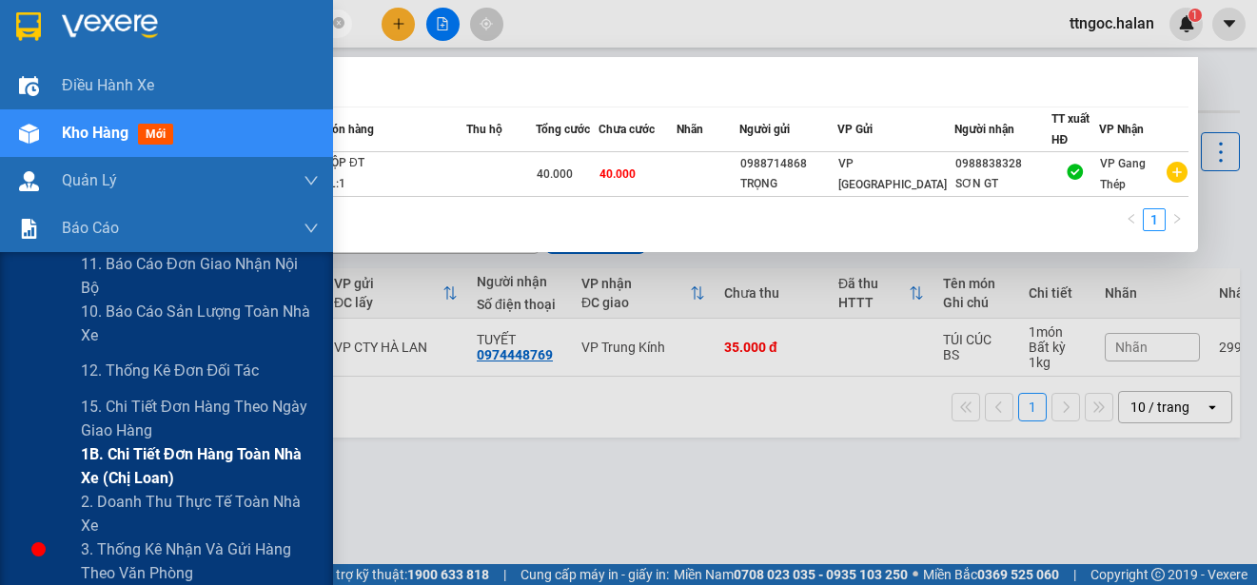
click at [120, 460] on span "1B. Chi tiết đơn hàng toàn nhà xe (chị loan)" at bounding box center [200, 467] width 238 height 48
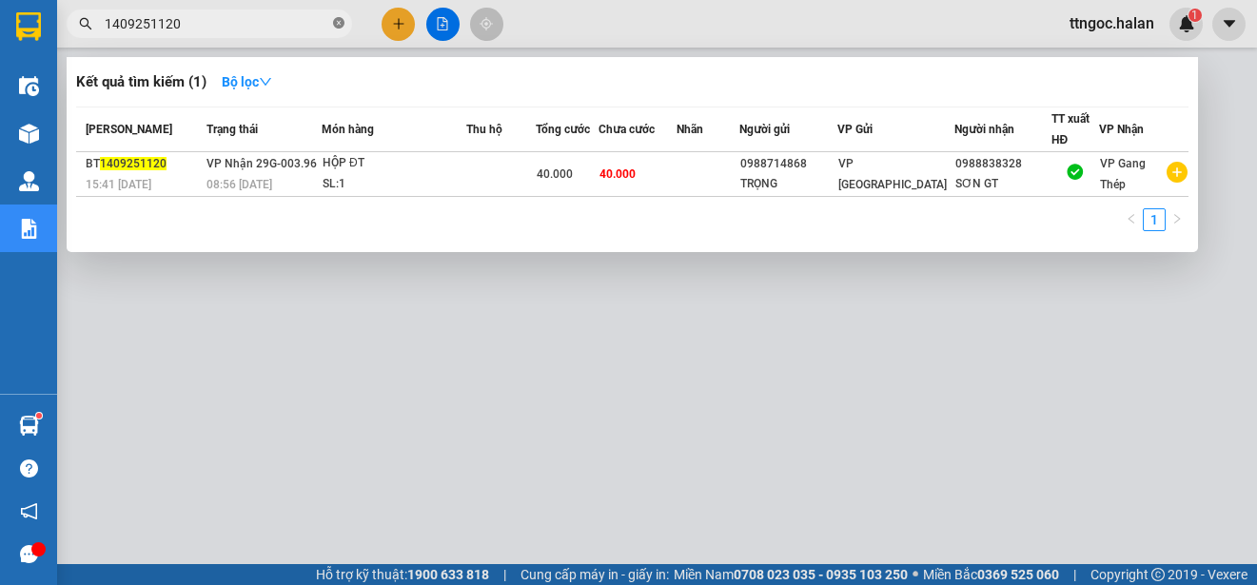
click at [336, 18] on icon "close-circle" at bounding box center [338, 22] width 11 height 11
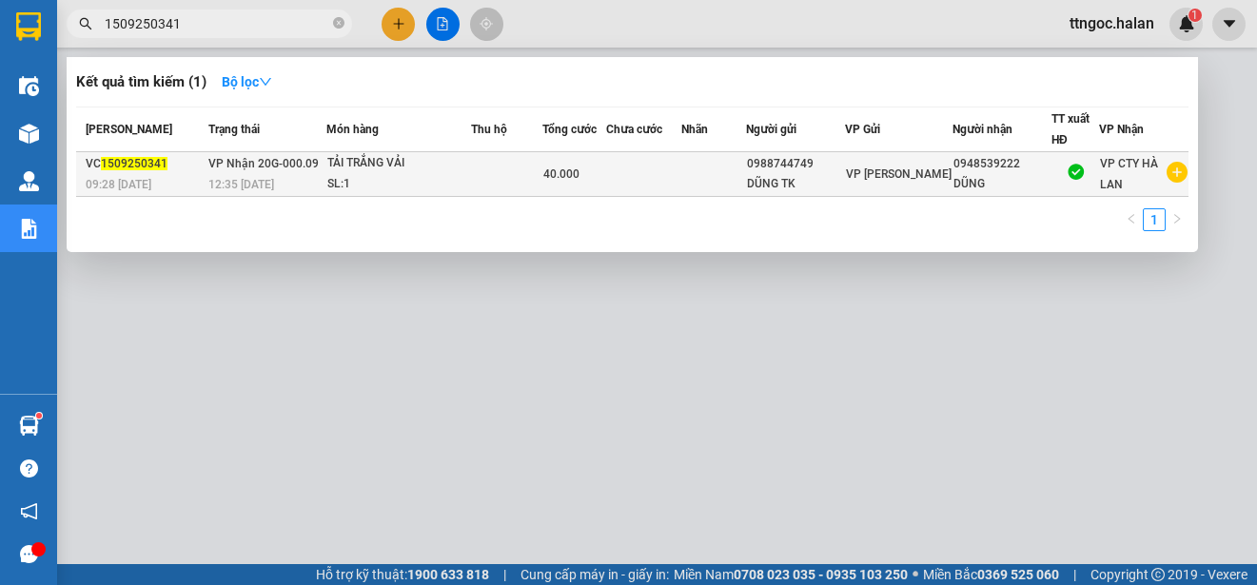
type input "1509250341"
click at [134, 161] on span "1509250341" at bounding box center [134, 163] width 67 height 13
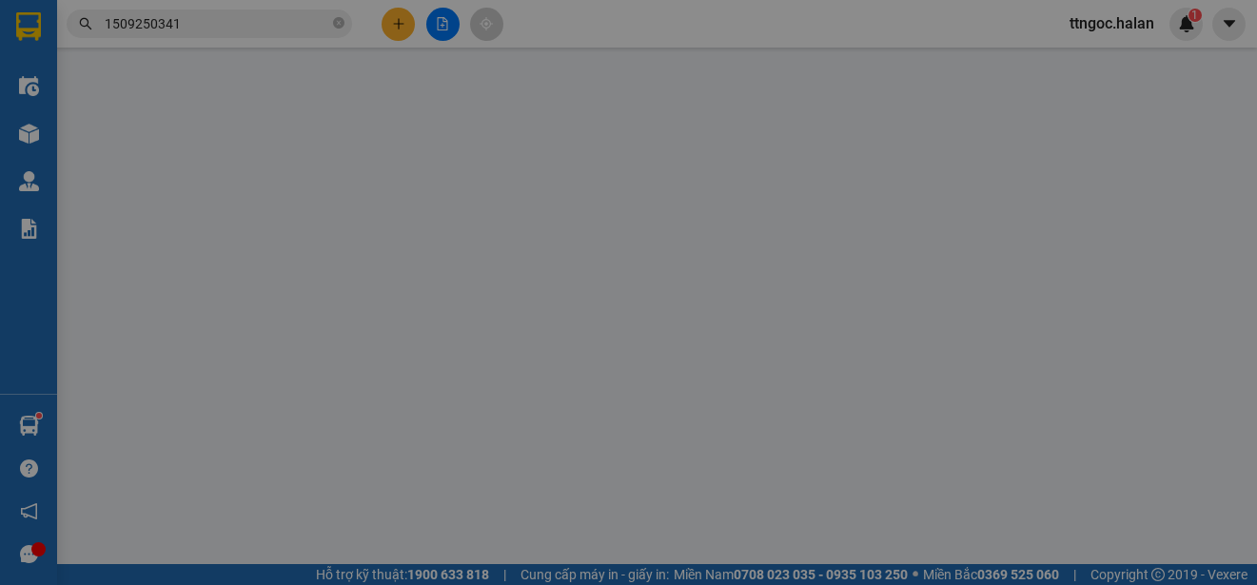
type input "0988744749"
type input "DŨNG TK"
type input "0948539222"
type input "DŨNG"
type input "40.000"
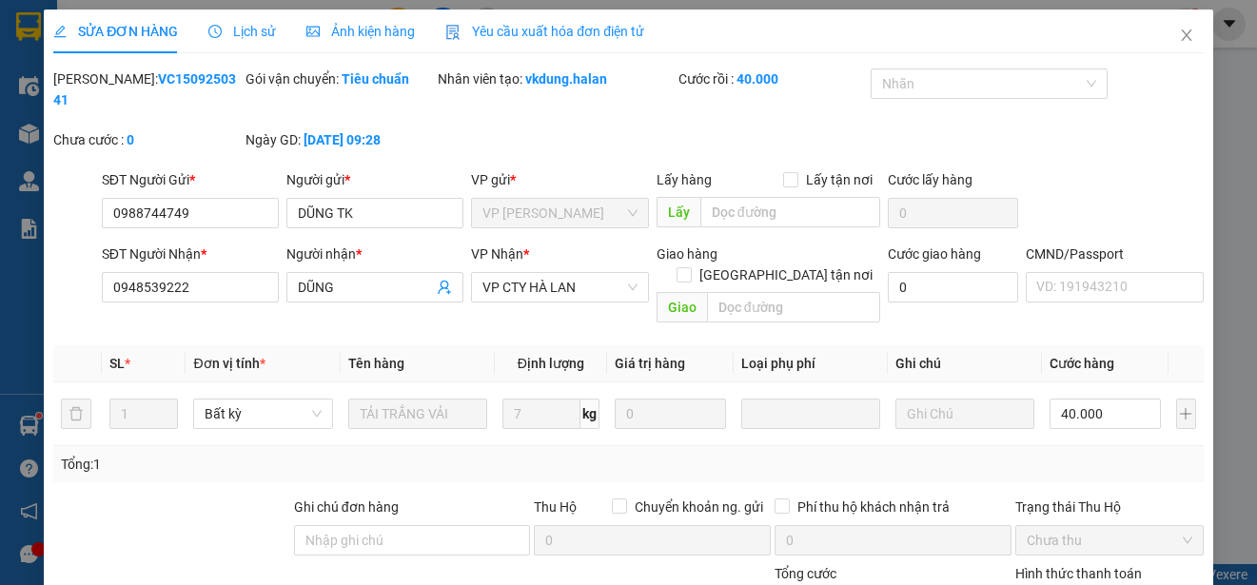
click at [563, 38] on span "Yêu cầu xuất hóa đơn điện tử" at bounding box center [544, 31] width 199 height 15
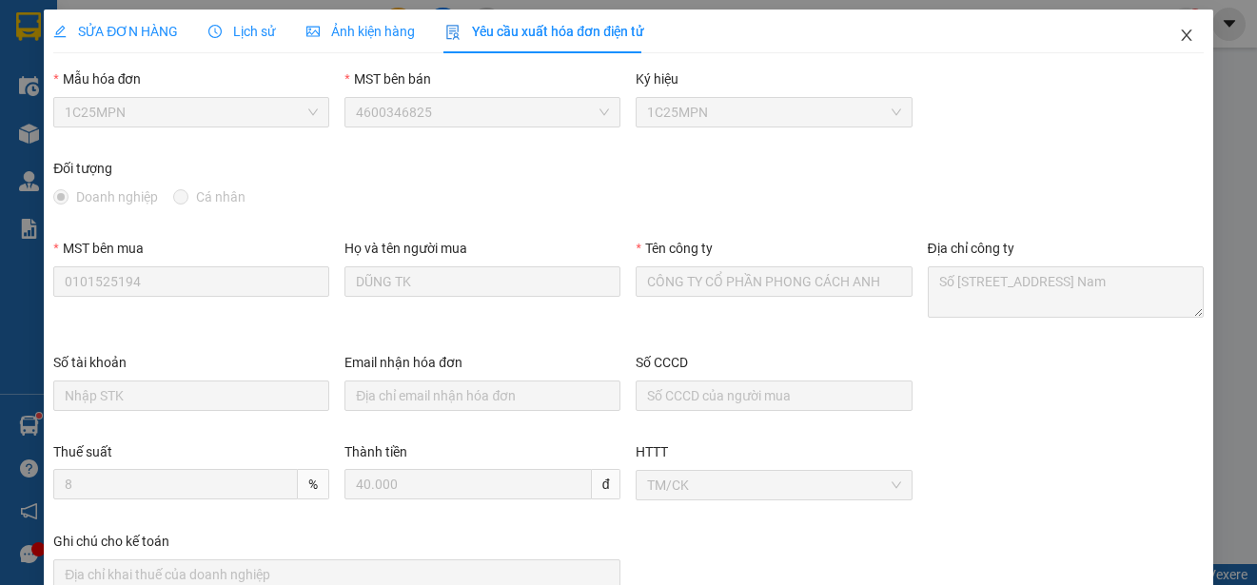
click at [1179, 30] on icon "close" at bounding box center [1186, 35] width 15 height 15
